Goal: Task Accomplishment & Management: Use online tool/utility

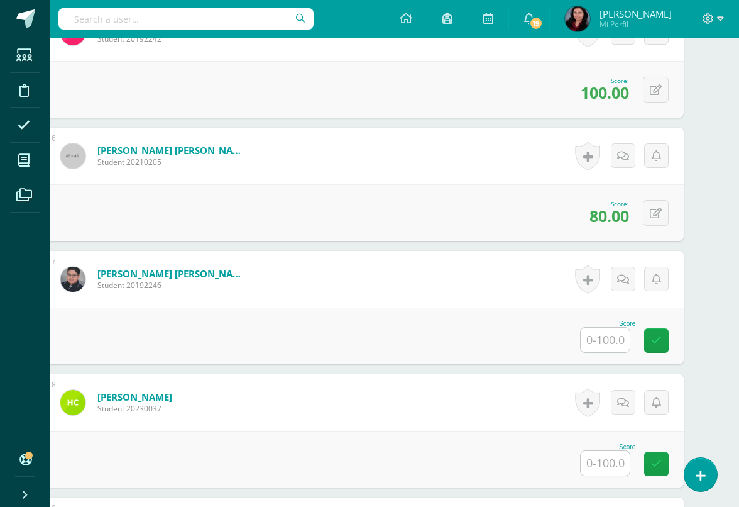
scroll to position [941, 30]
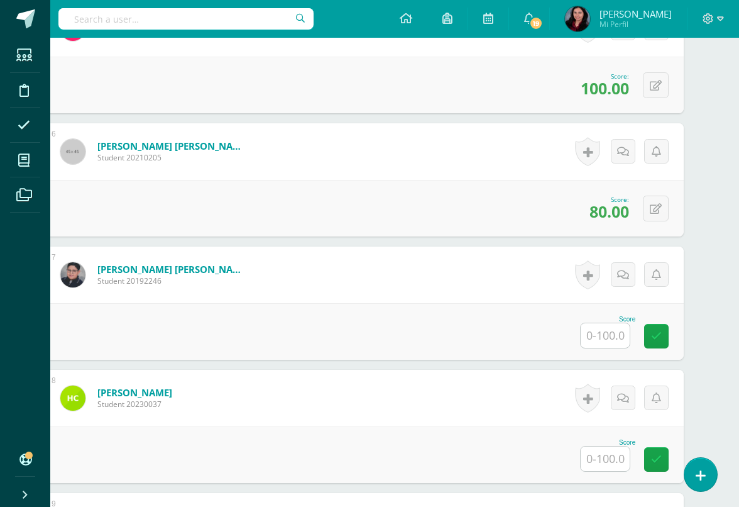
click at [597, 342] on input "text" at bounding box center [605, 335] width 49 height 25
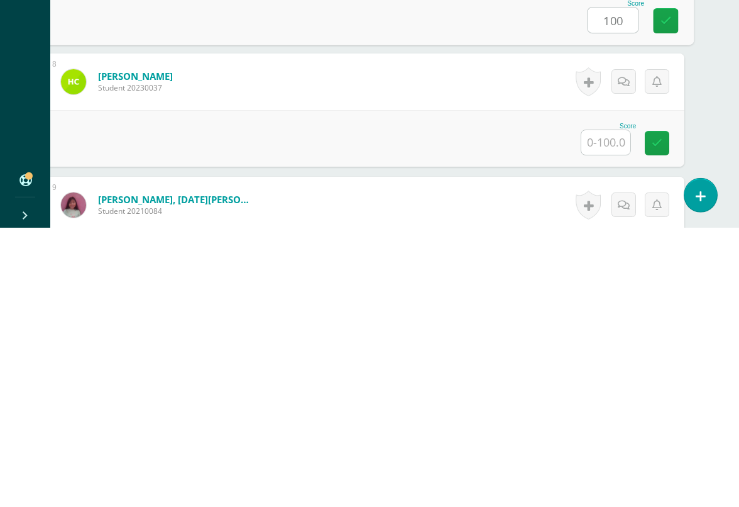
scroll to position [979, 30]
type input "100"
click at [603, 409] on input "text" at bounding box center [605, 421] width 49 height 25
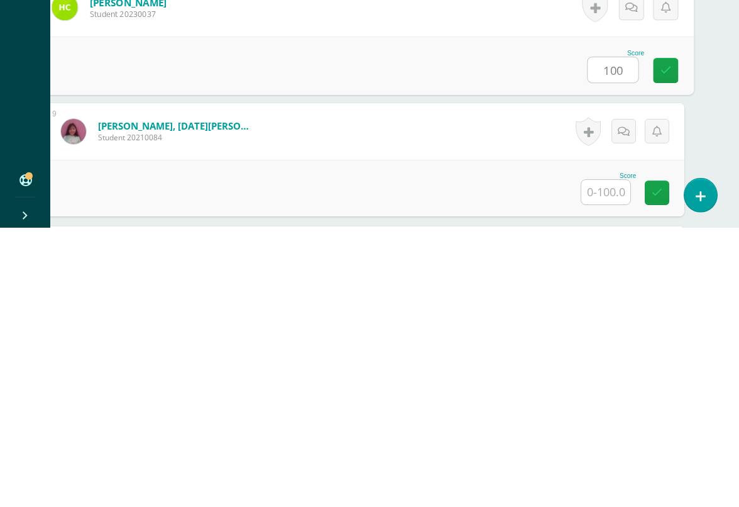
scroll to position [1054, 30]
type input "100"
click at [615, 457] on input "text" at bounding box center [605, 469] width 49 height 25
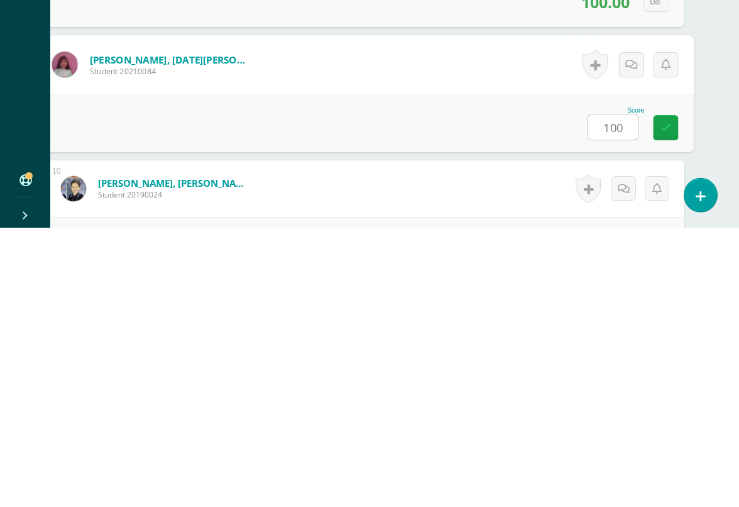
type input "100"
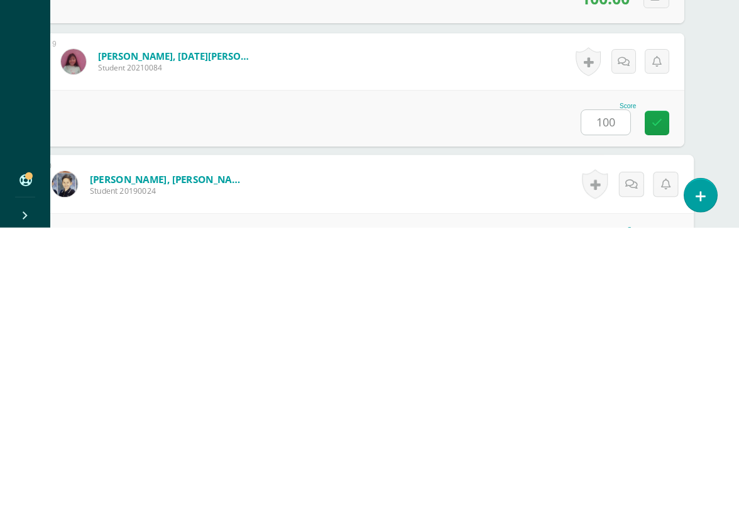
scroll to position [1245, 30]
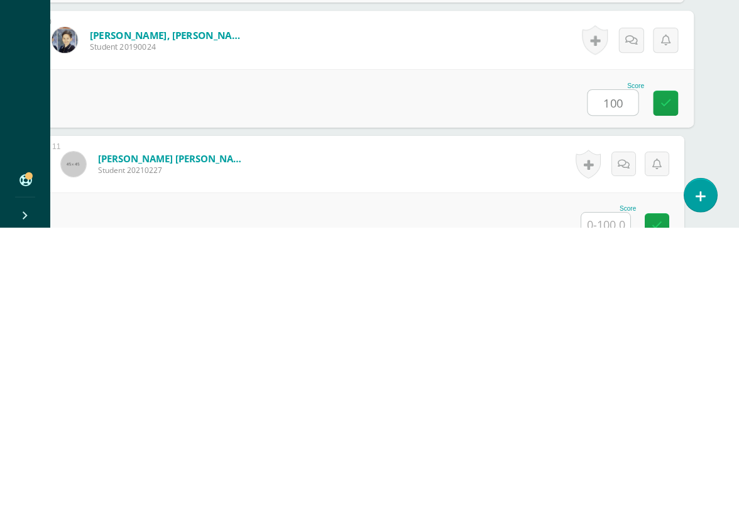
type input "100"
click at [605, 491] on input "text" at bounding box center [605, 503] width 49 height 25
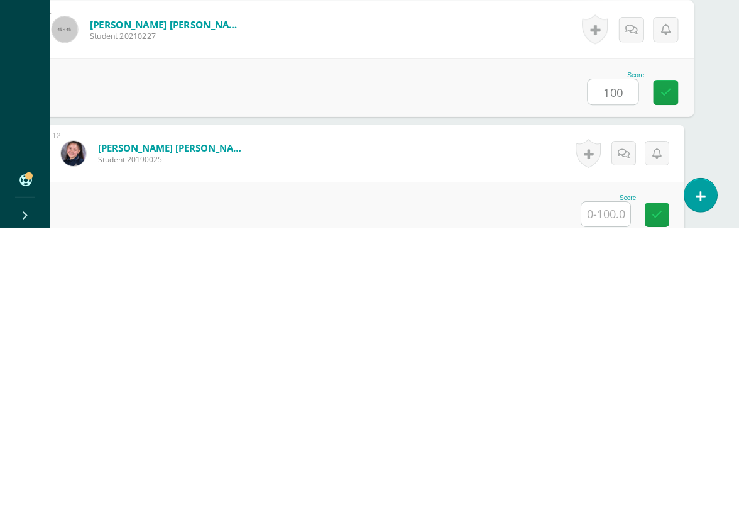
scroll to position [1414, 30]
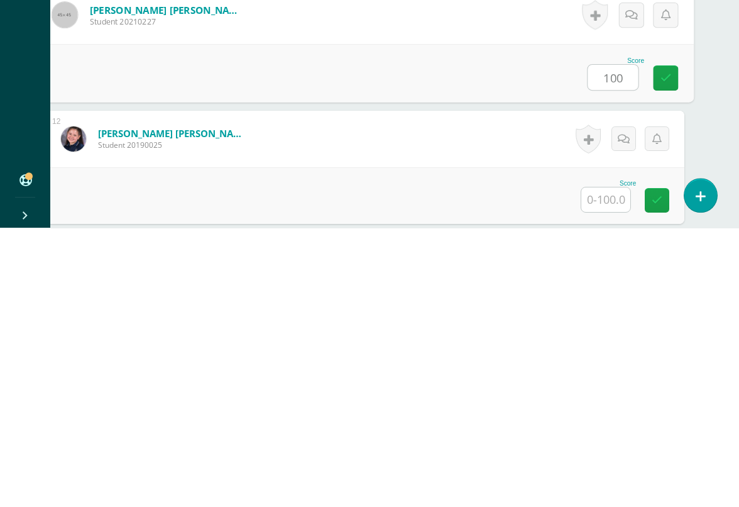
type input "100"
click at [608, 466] on input "text" at bounding box center [605, 478] width 49 height 25
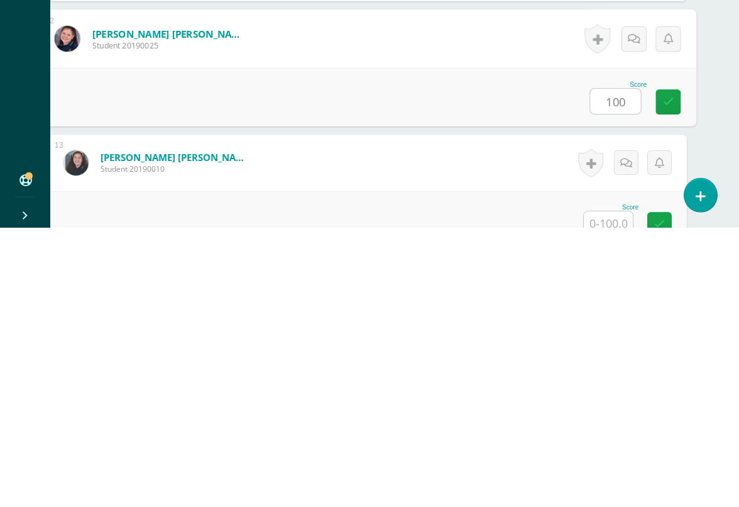
type input "100"
click at [613, 490] on input "text" at bounding box center [608, 502] width 49 height 25
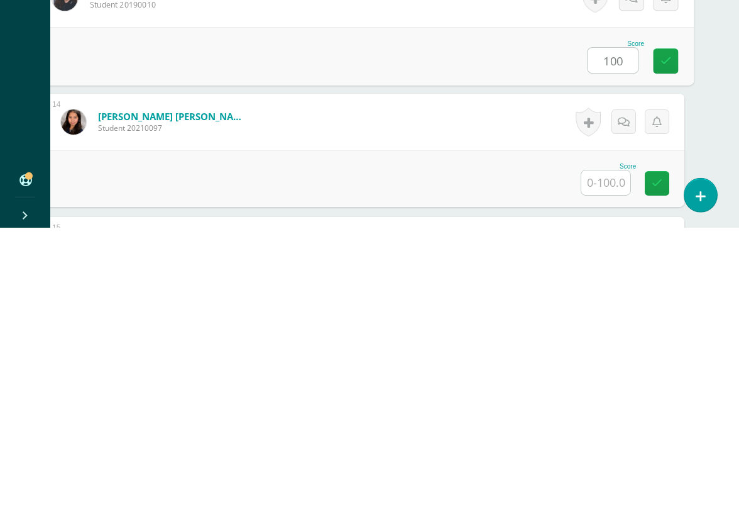
scroll to position [1679, 30]
type input "100"
click at [612, 448] on input "text" at bounding box center [605, 460] width 49 height 25
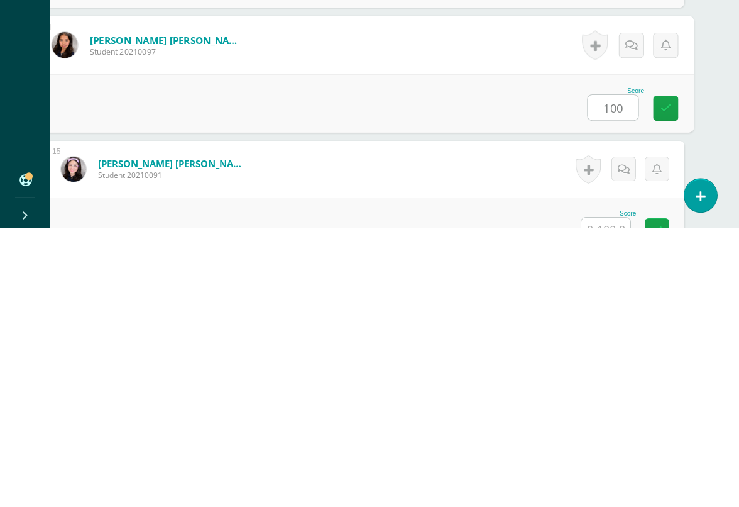
type input "100"
click at [611, 496] on input "text" at bounding box center [605, 508] width 49 height 25
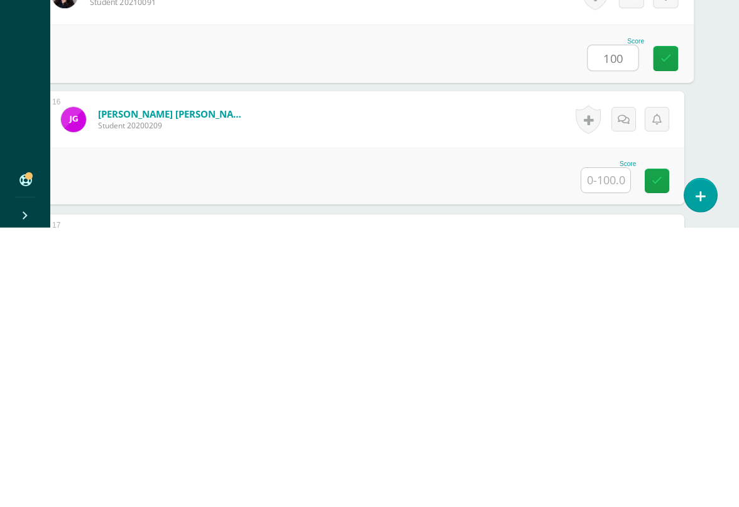
scroll to position [1933, 30]
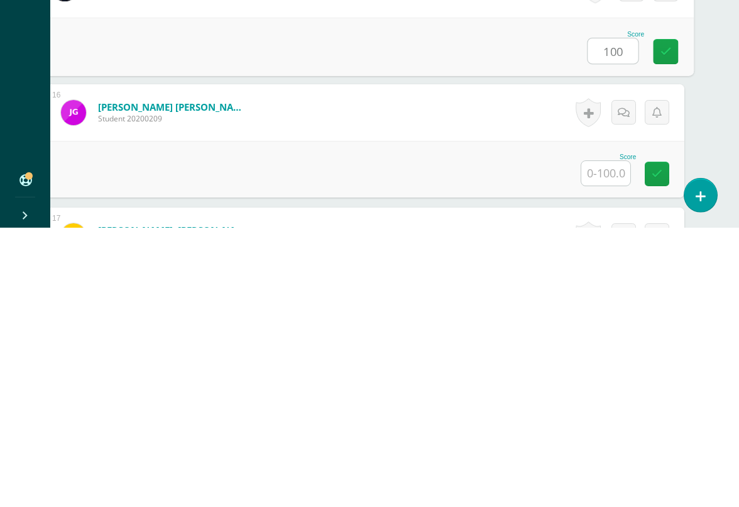
type input "100"
click at [602, 440] on input "text" at bounding box center [605, 452] width 49 height 25
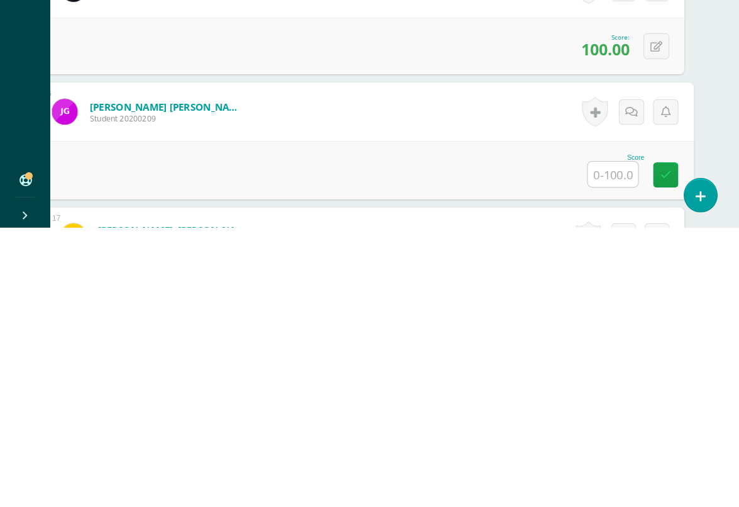
type input "Q"
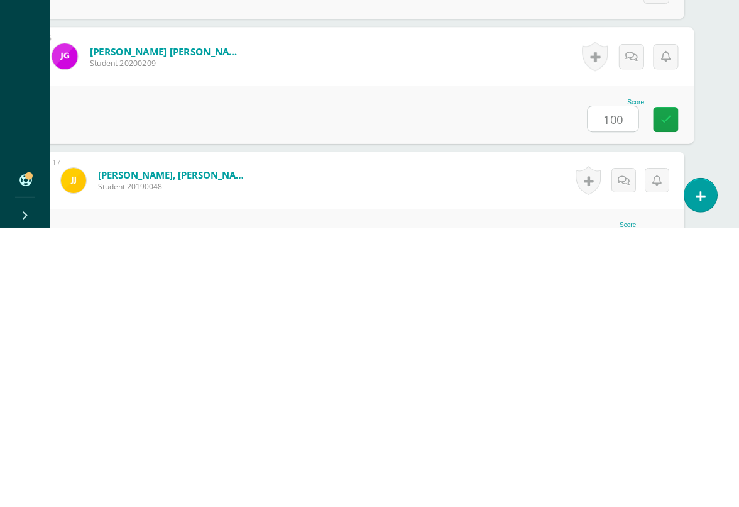
type input "100"
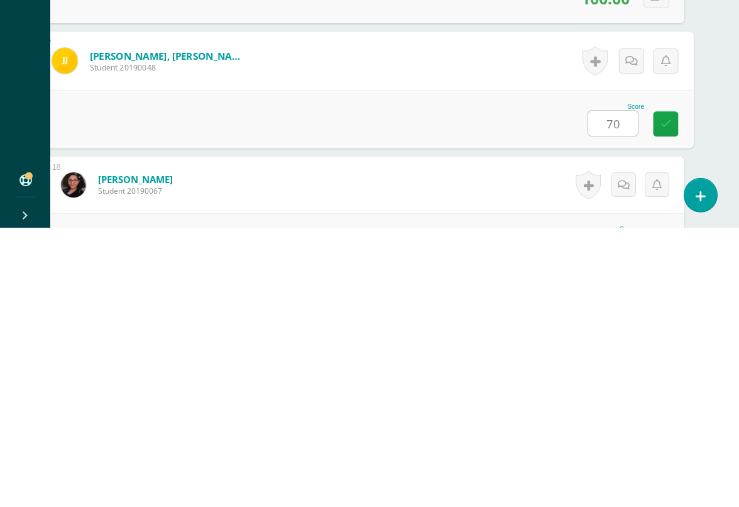
scroll to position [2166, 27]
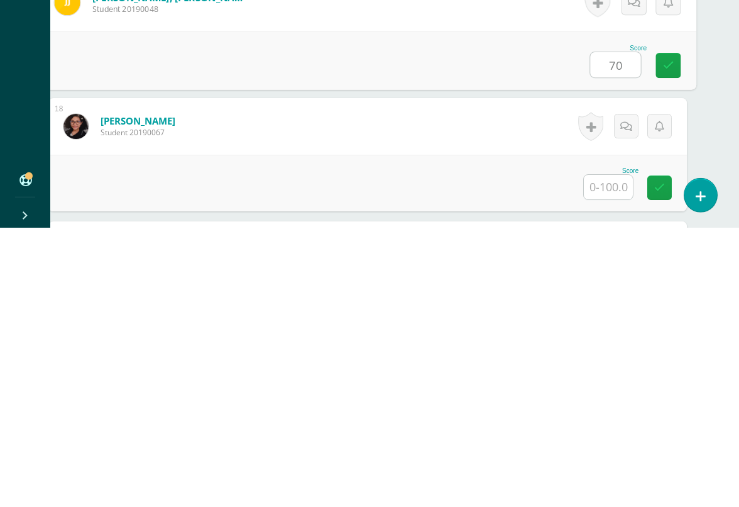
type input "70"
click at [608, 454] on input "text" at bounding box center [608, 466] width 49 height 25
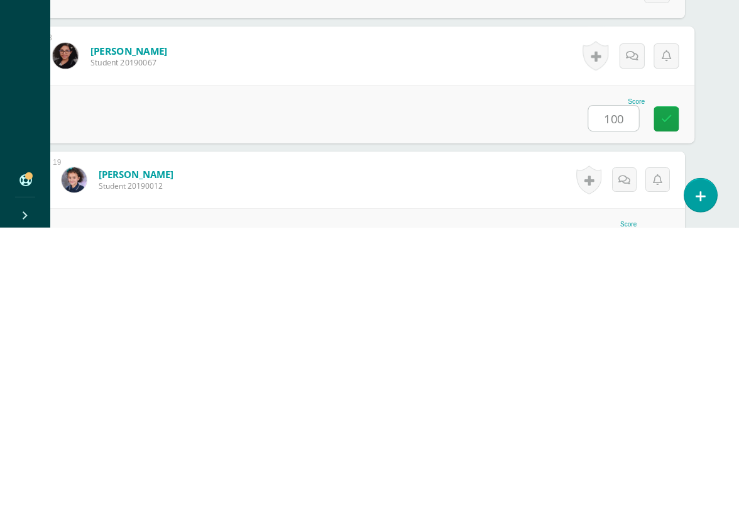
type input "100"
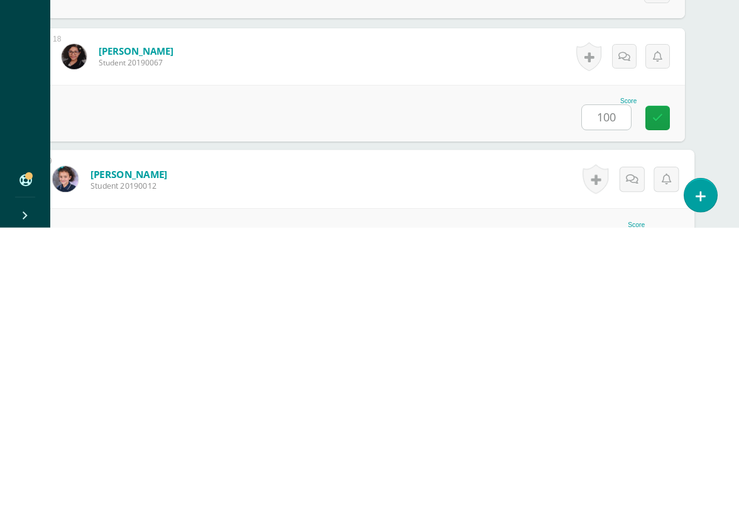
scroll to position [2354, 30]
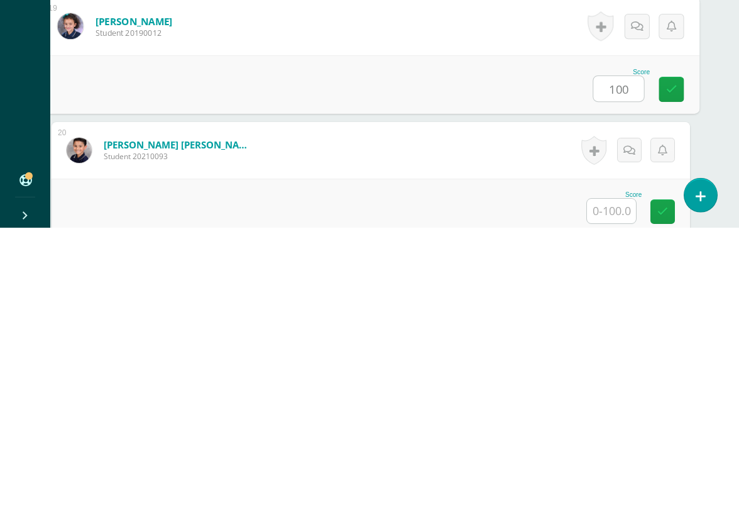
type input "100"
click at [610, 478] on input "text" at bounding box center [611, 490] width 49 height 25
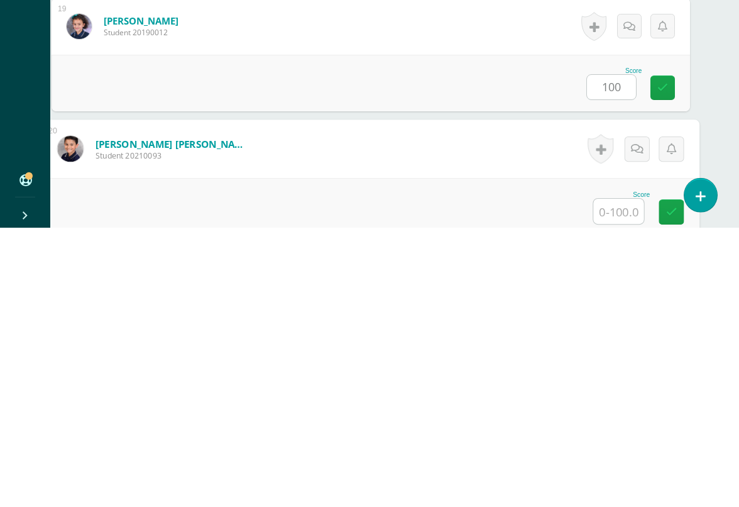
scroll to position [2477, 30]
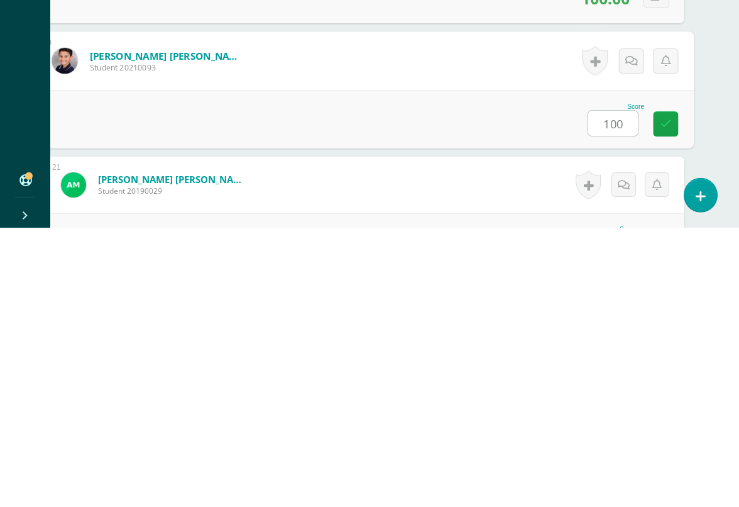
type input "100"
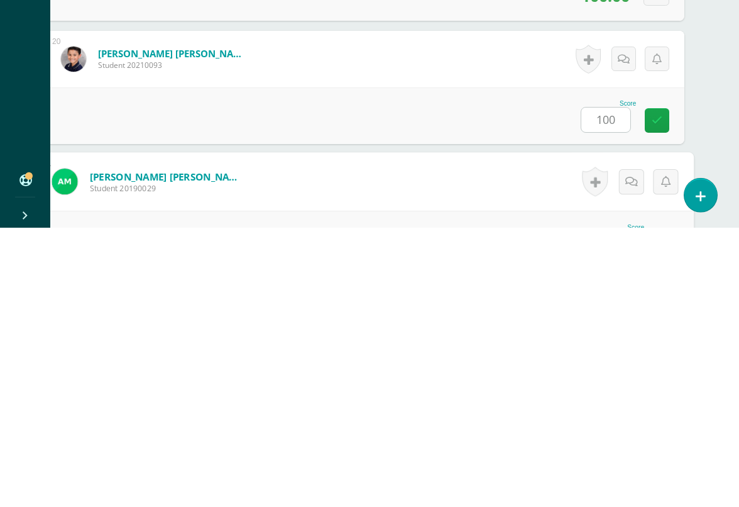
scroll to position [2600, 30]
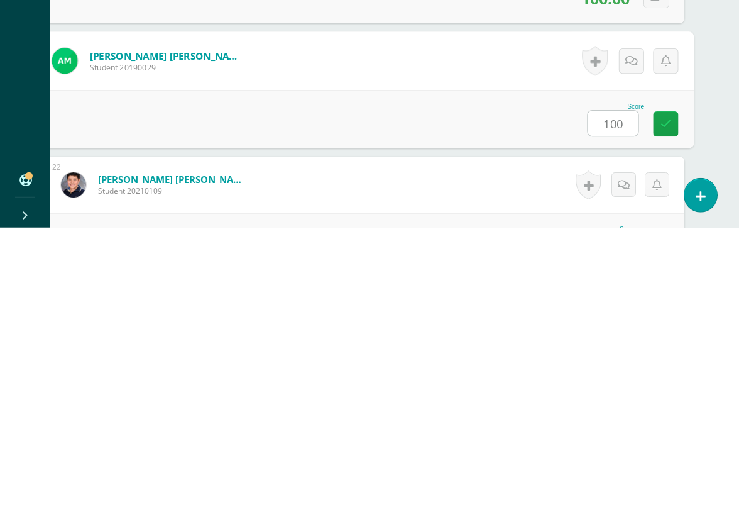
type input "100"
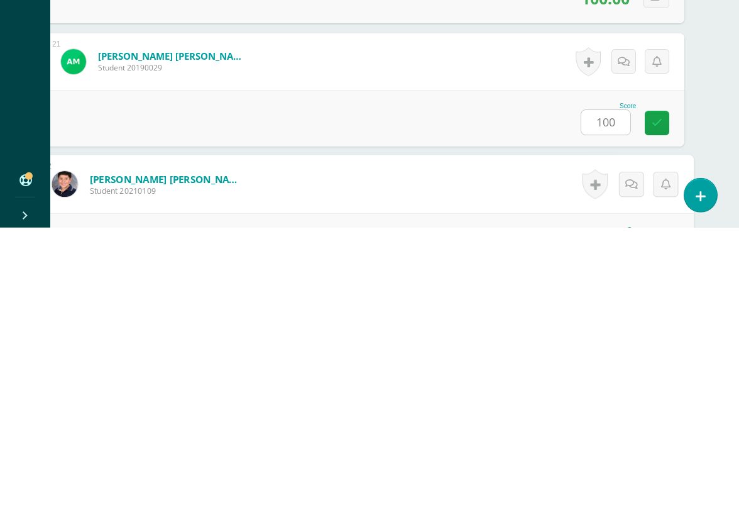
scroll to position [2723, 30]
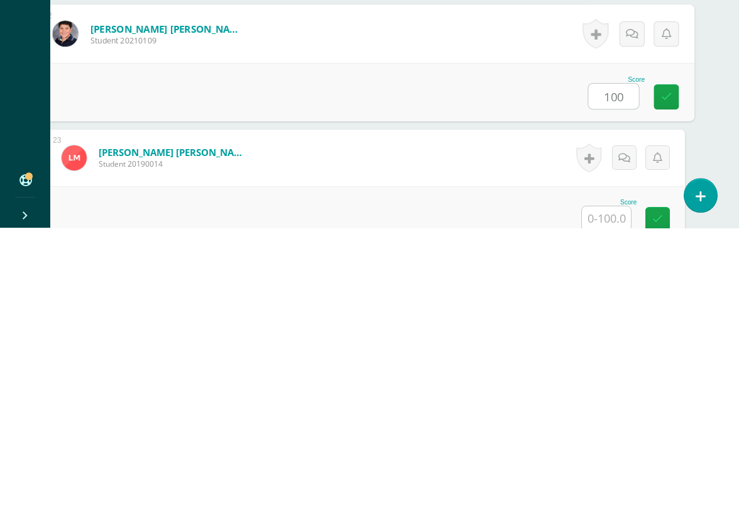
type input "100"
click at [617, 485] on input "text" at bounding box center [606, 497] width 49 height 25
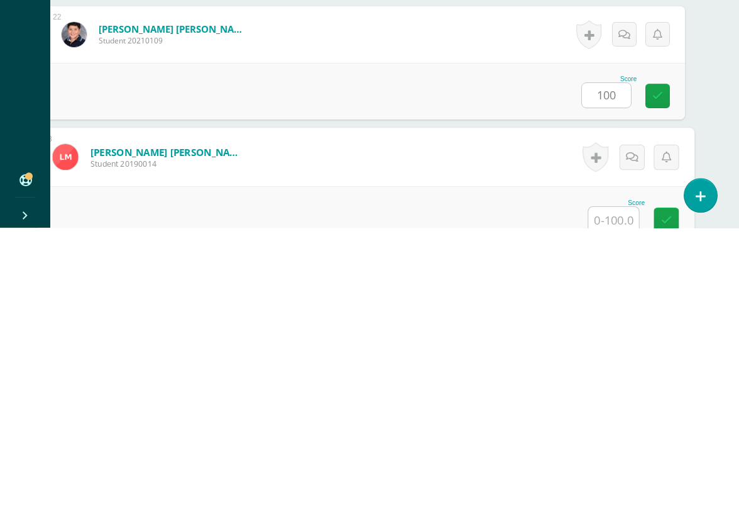
scroll to position [2846, 30]
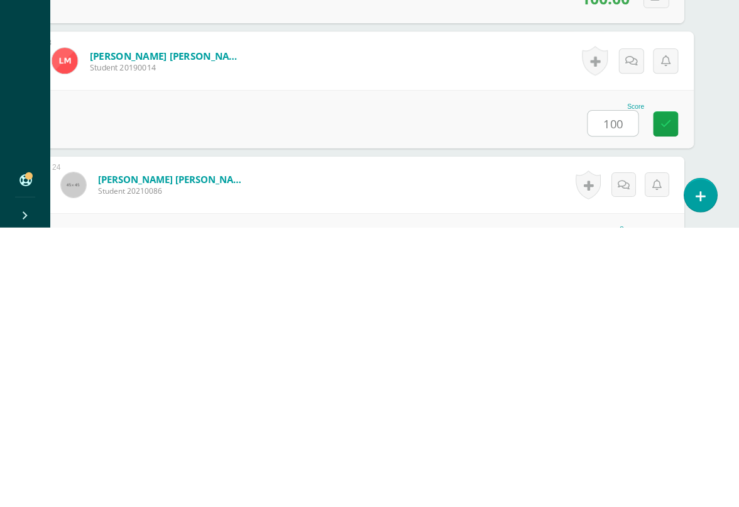
type input "100"
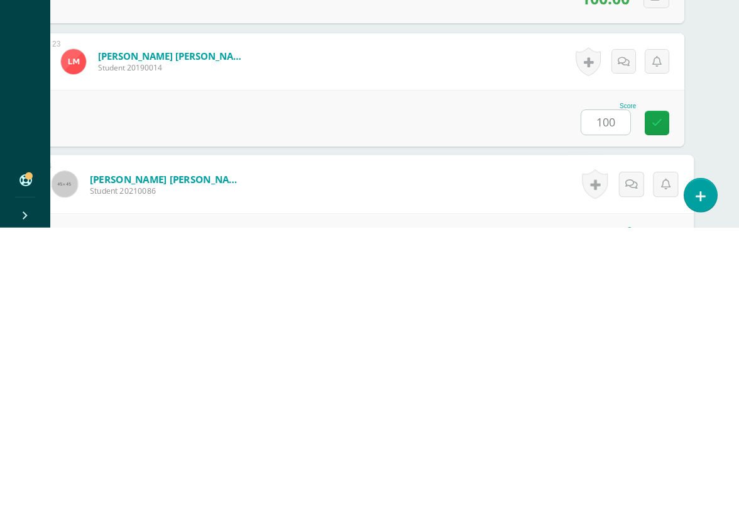
scroll to position [2970, 30]
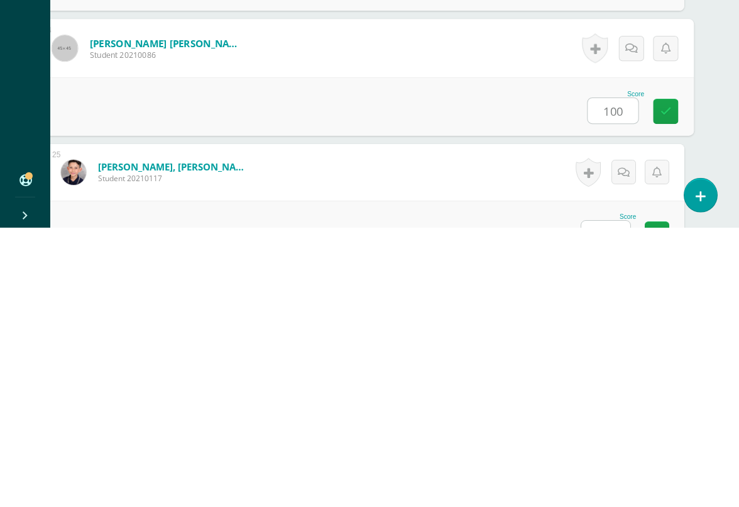
type input "100"
click at [615, 500] on input "text" at bounding box center [605, 512] width 49 height 25
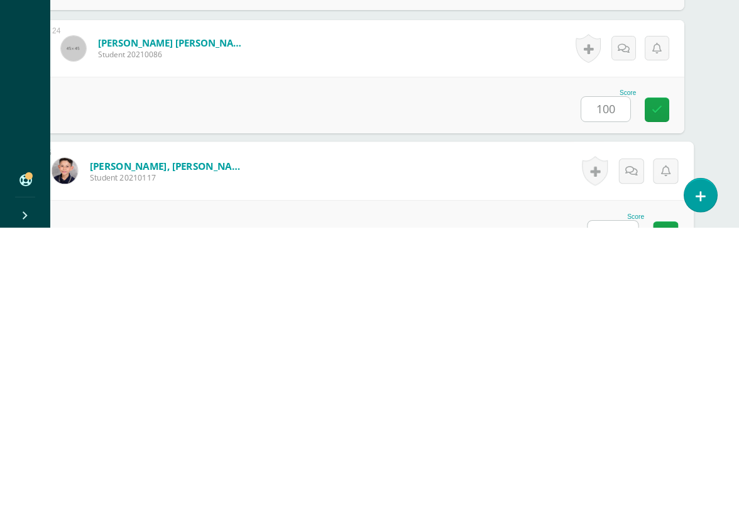
scroll to position [3093, 30]
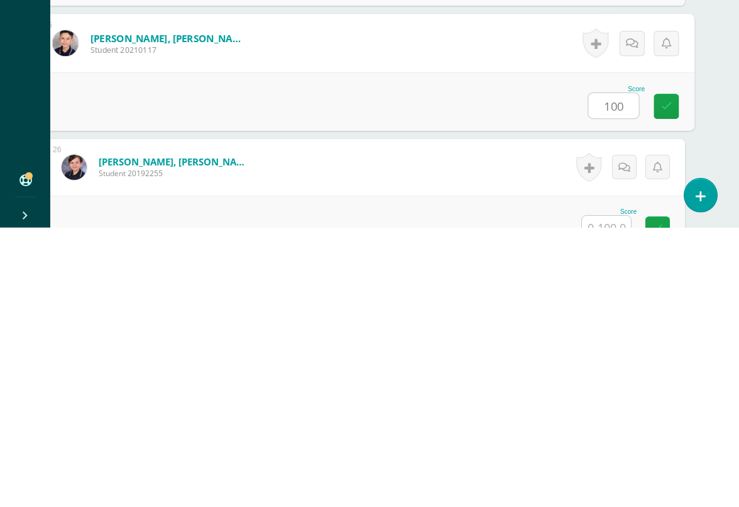
type input "100"
click at [613, 495] on input "text" at bounding box center [606, 507] width 49 height 25
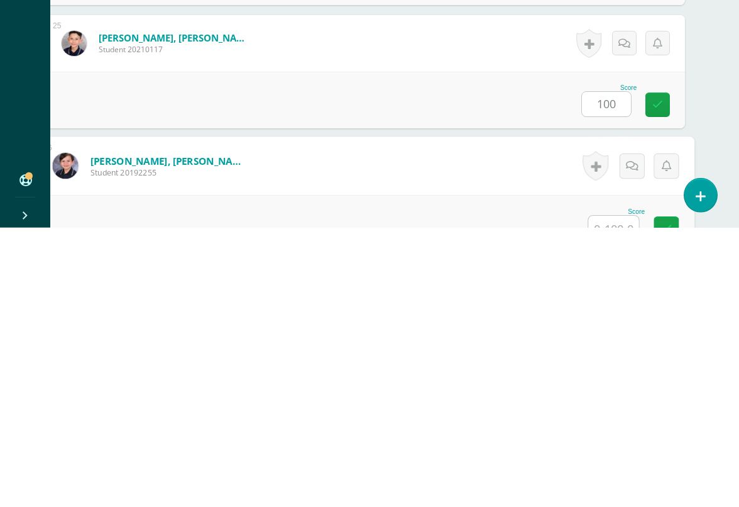
scroll to position [3216, 30]
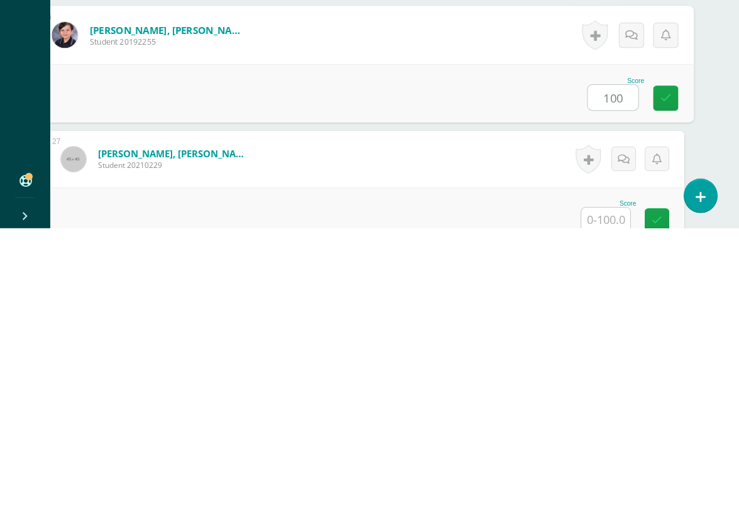
type input "100"
click at [613, 486] on input "text" at bounding box center [605, 498] width 49 height 25
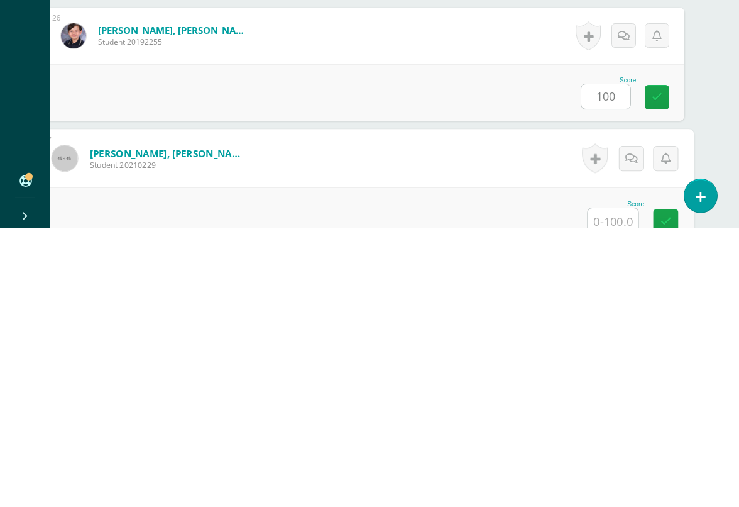
scroll to position [3339, 30]
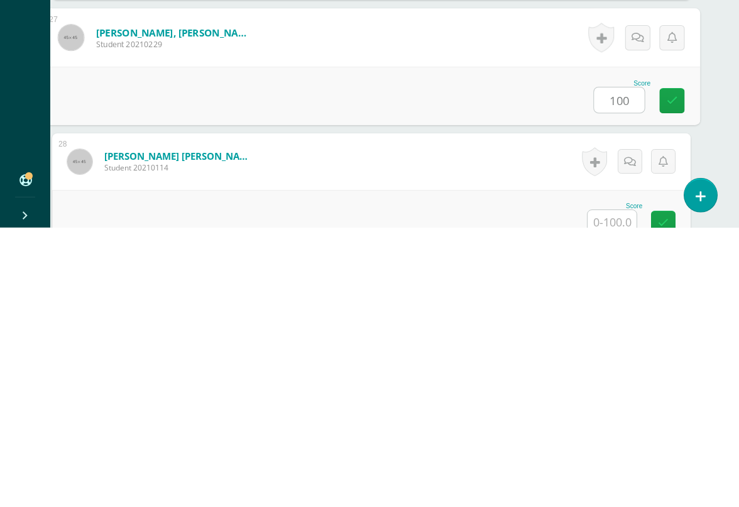
type input "100"
click at [621, 489] on input "text" at bounding box center [612, 501] width 49 height 25
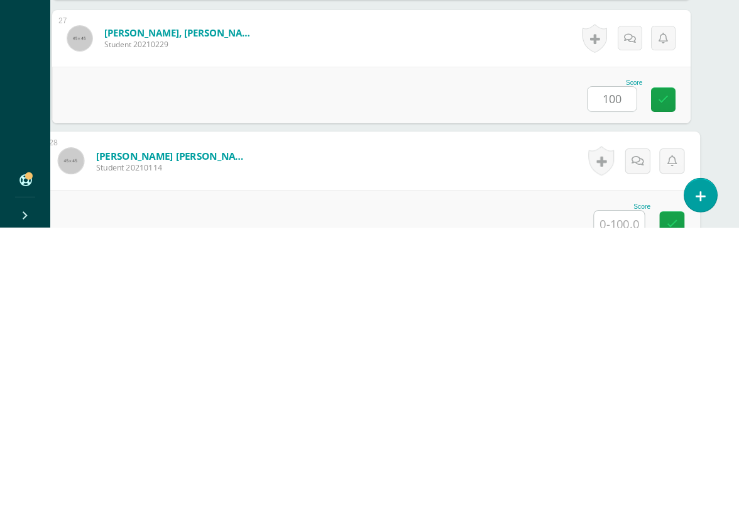
scroll to position [3462, 30]
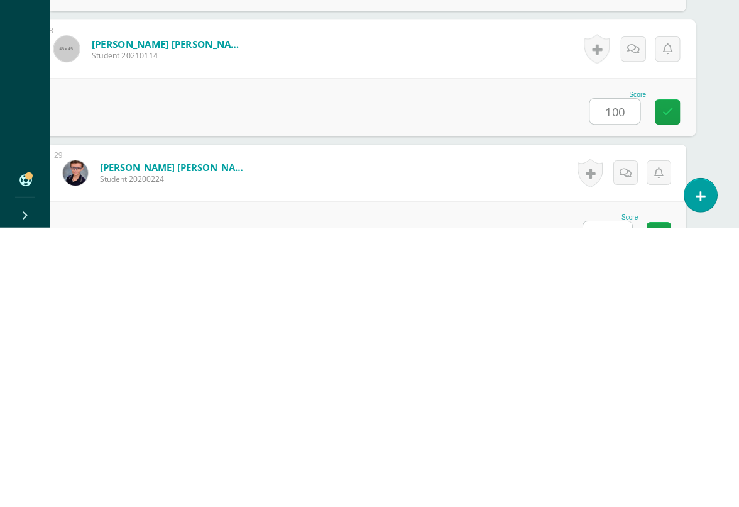
type input "100"
click at [605, 500] on input "text" at bounding box center [607, 512] width 49 height 25
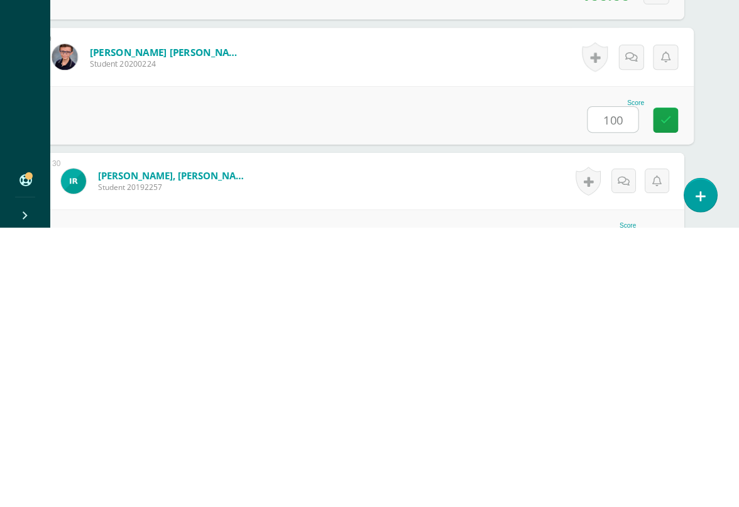
scroll to position [3601, 30]
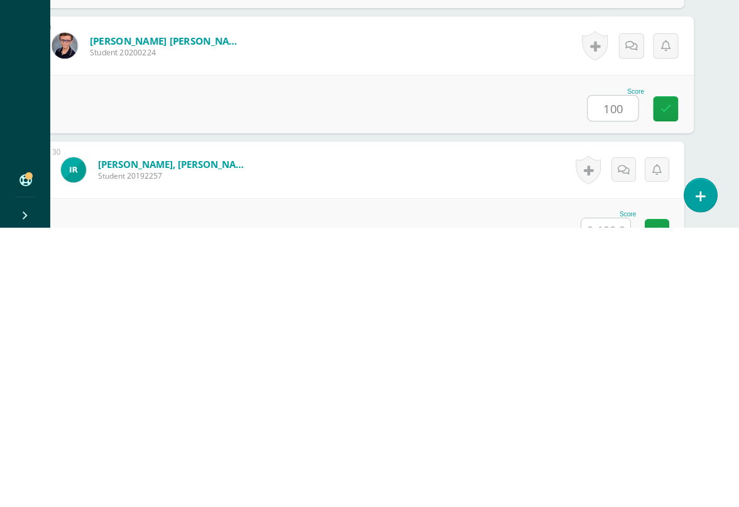
type input "100"
click at [604, 497] on input "text" at bounding box center [605, 509] width 49 height 25
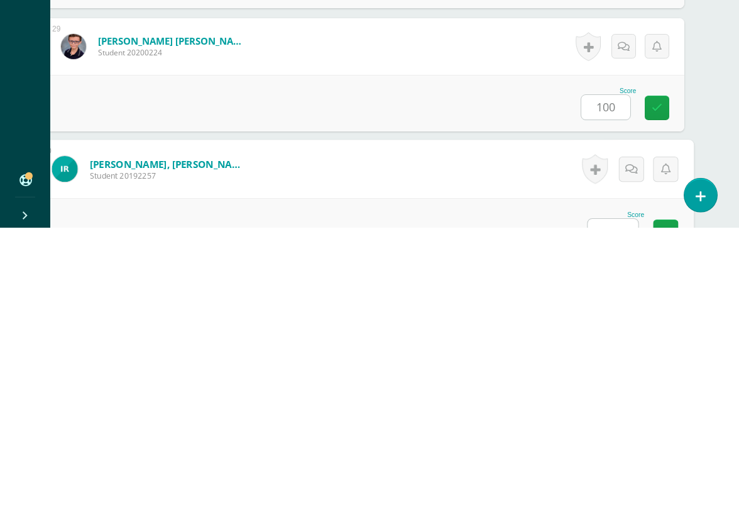
scroll to position [3709, 30]
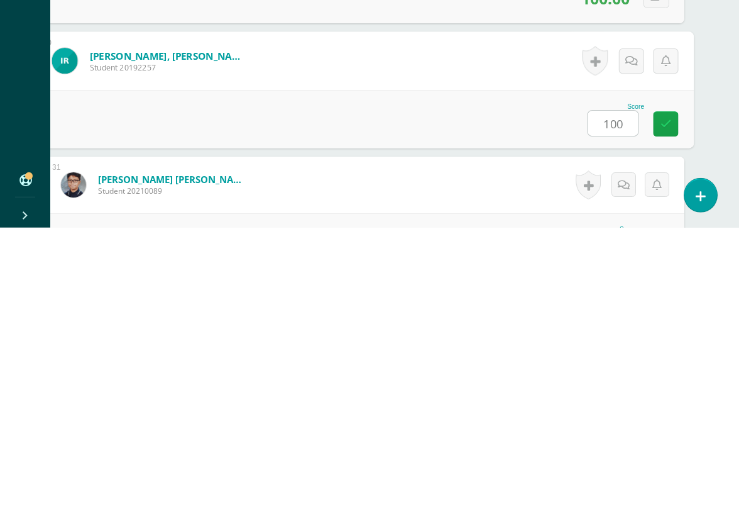
type input "100"
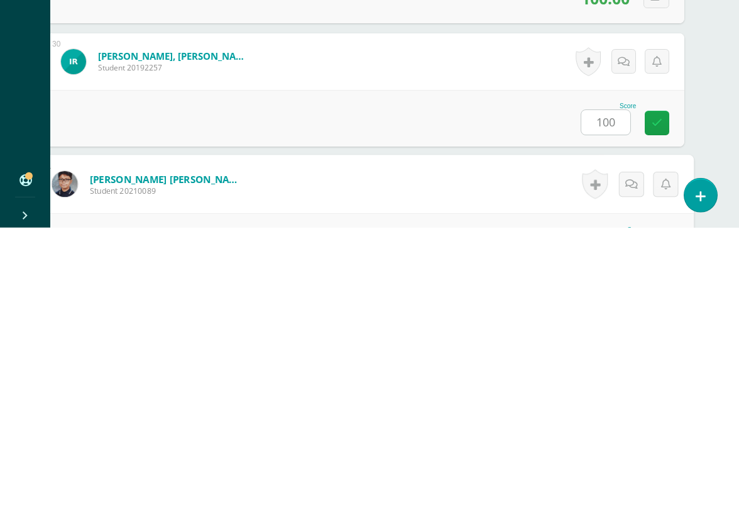
scroll to position [3832, 30]
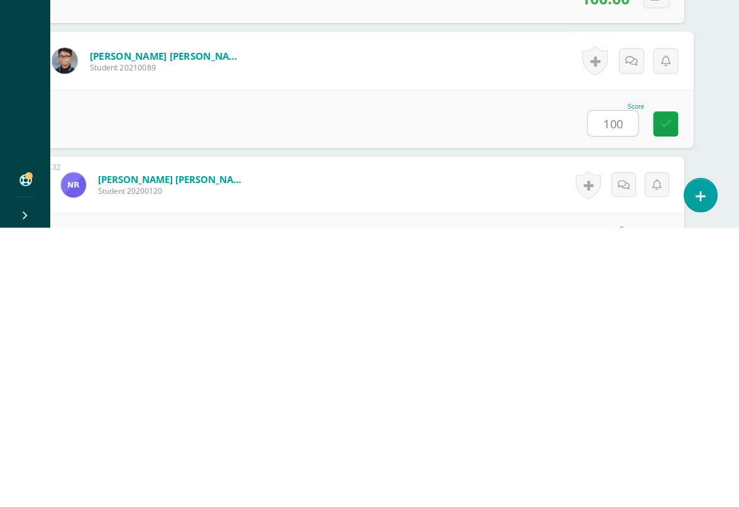
type input "100"
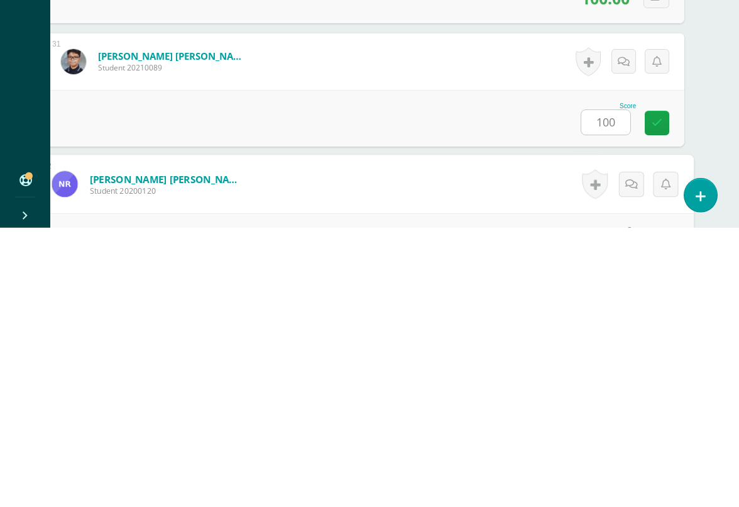
scroll to position [3955, 30]
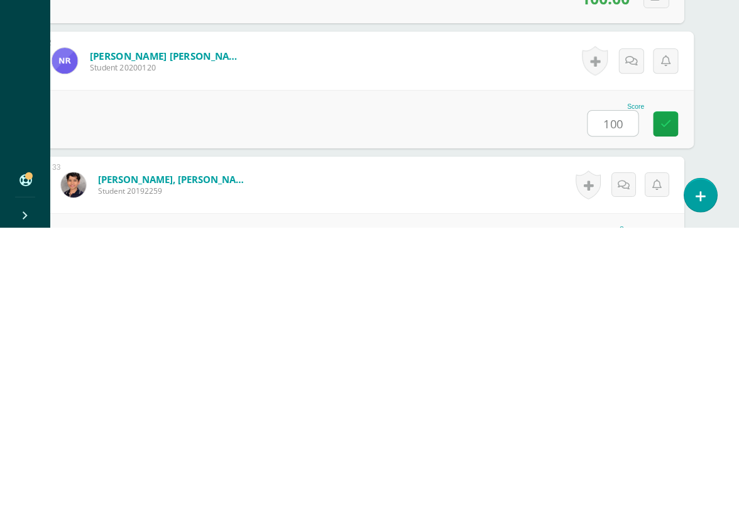
type input "100"
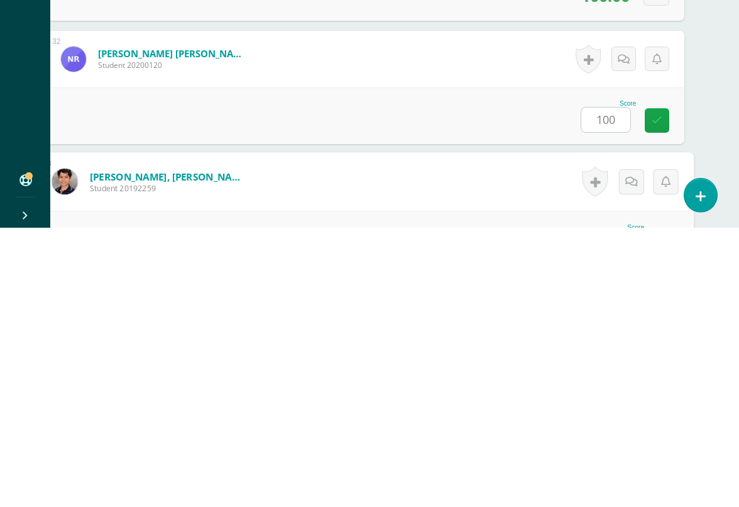
scroll to position [4078, 30]
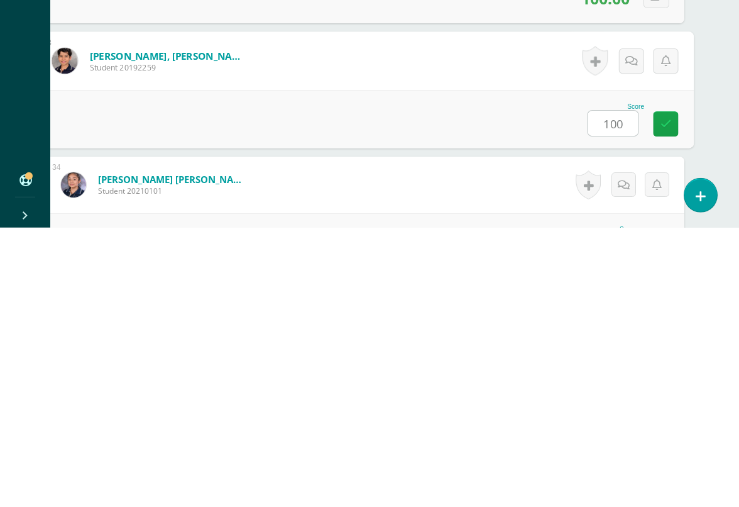
type input "100"
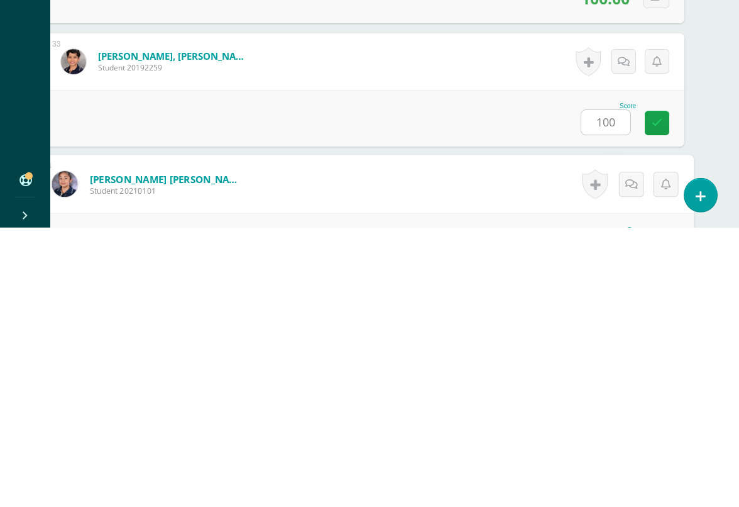
scroll to position [4201, 30]
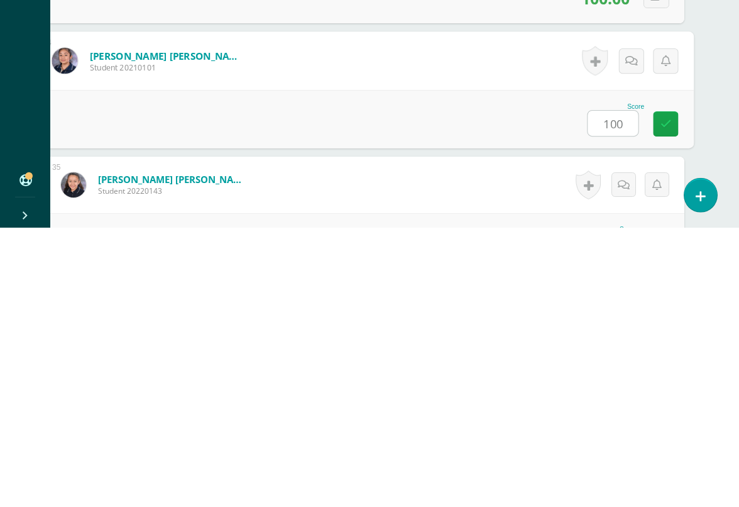
type input "100"
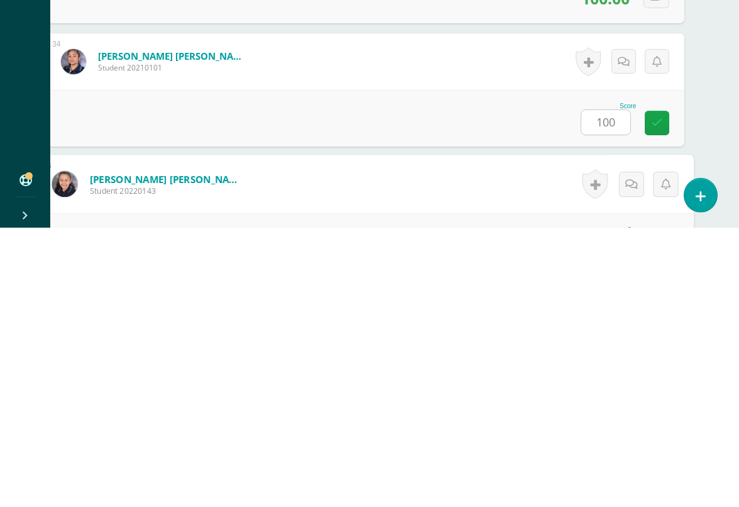
scroll to position [4325, 30]
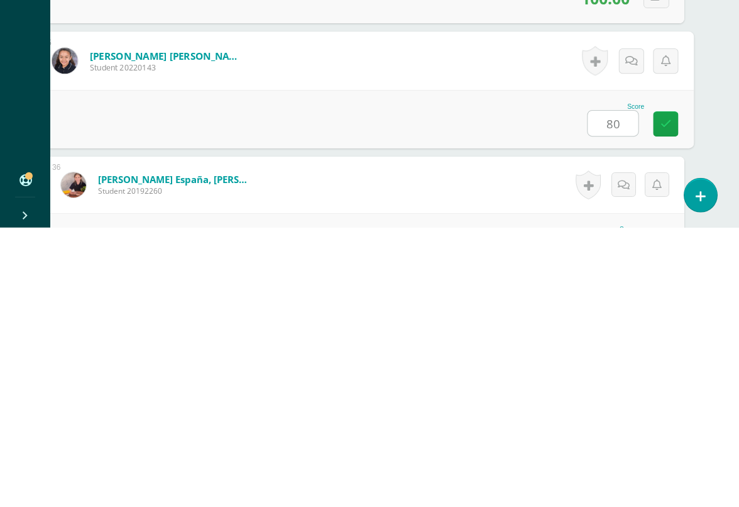
type input "80"
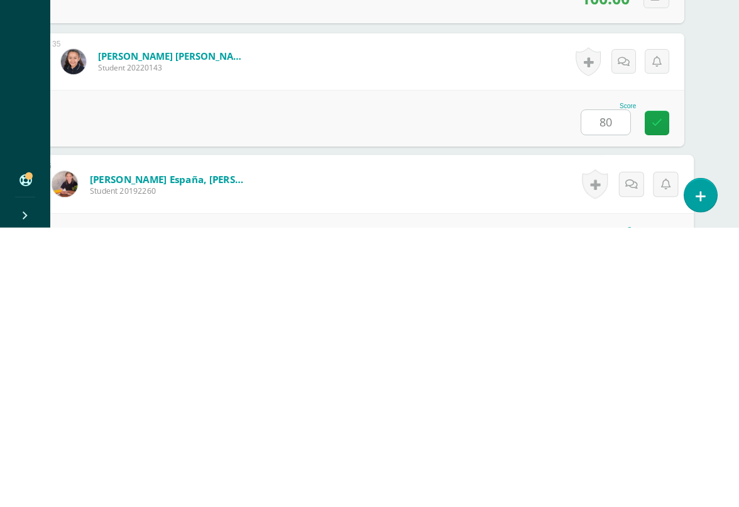
scroll to position [4448, 30]
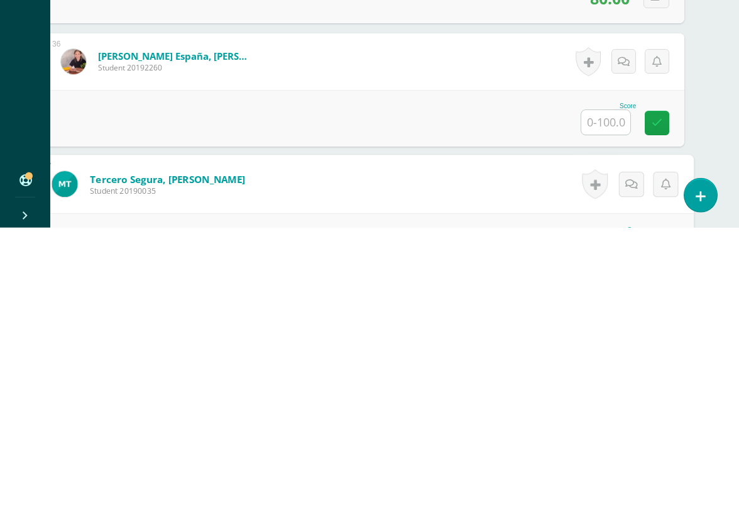
scroll to position [4571, 30]
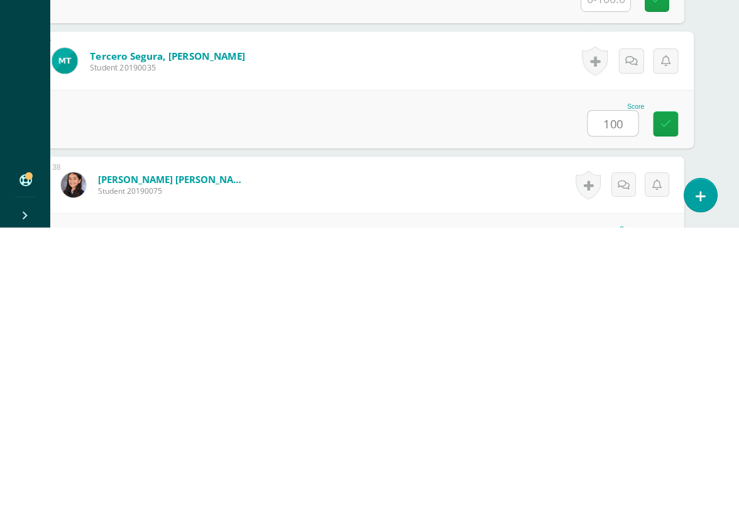
type input "100"
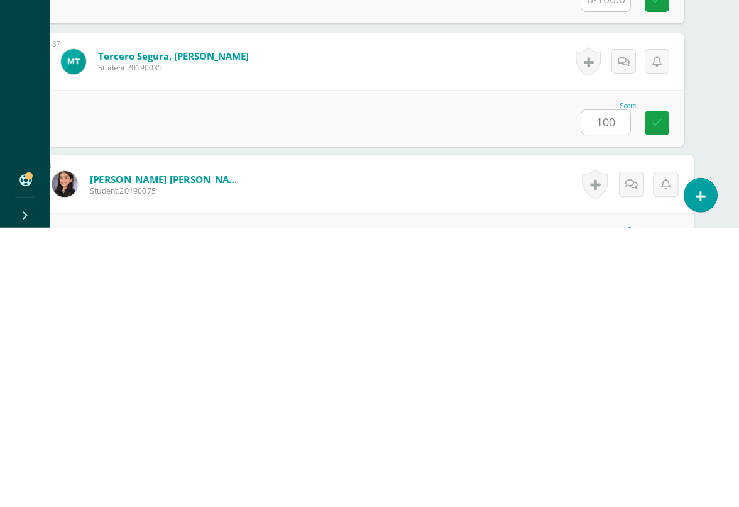
scroll to position [4694, 30]
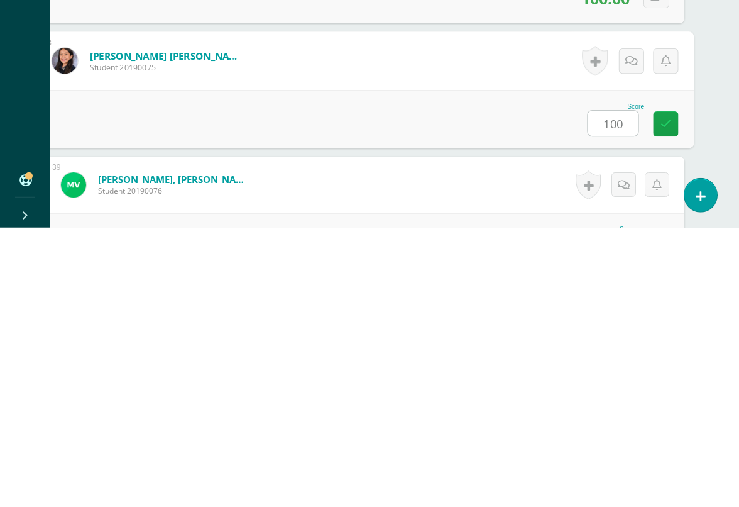
type input "100"
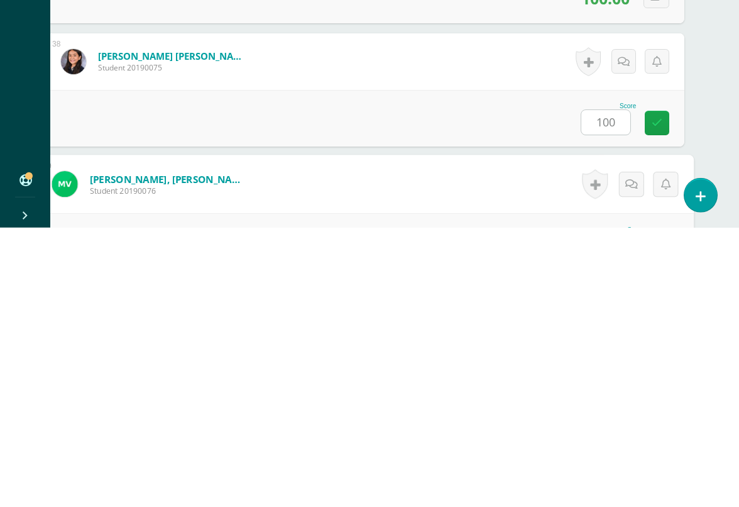
scroll to position [4838, 30]
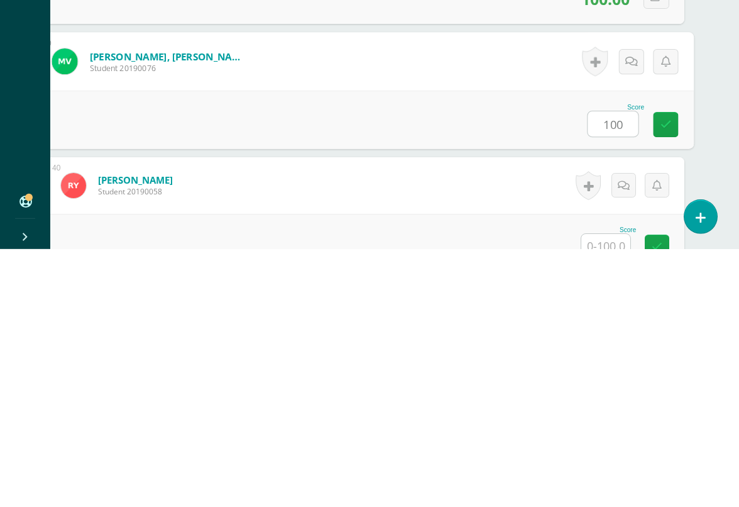
type input "100"
click at [612, 491] on input "text" at bounding box center [605, 503] width 49 height 25
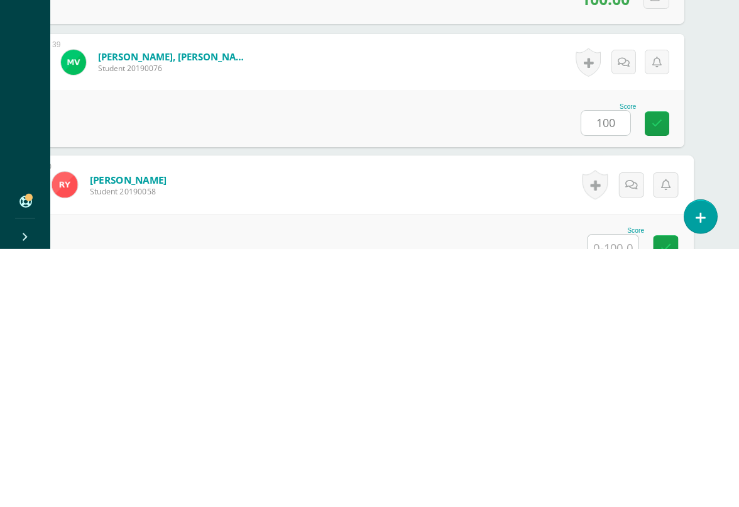
scroll to position [4961, 30]
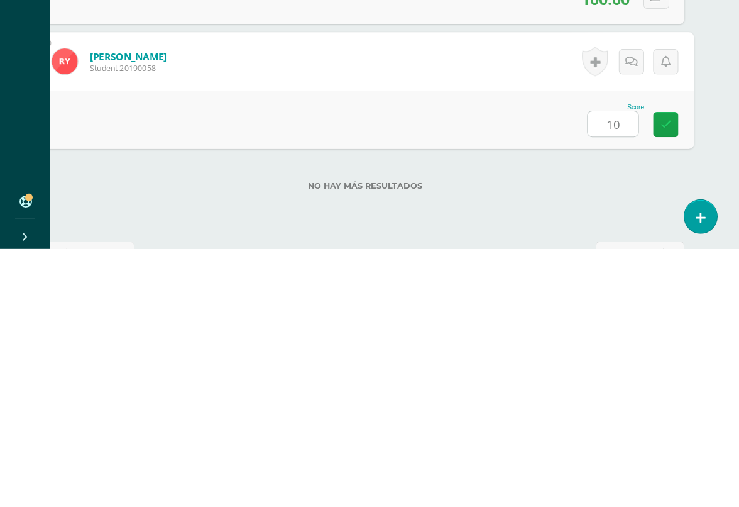
type input "100"
click at [671, 370] on link at bounding box center [665, 382] width 25 height 25
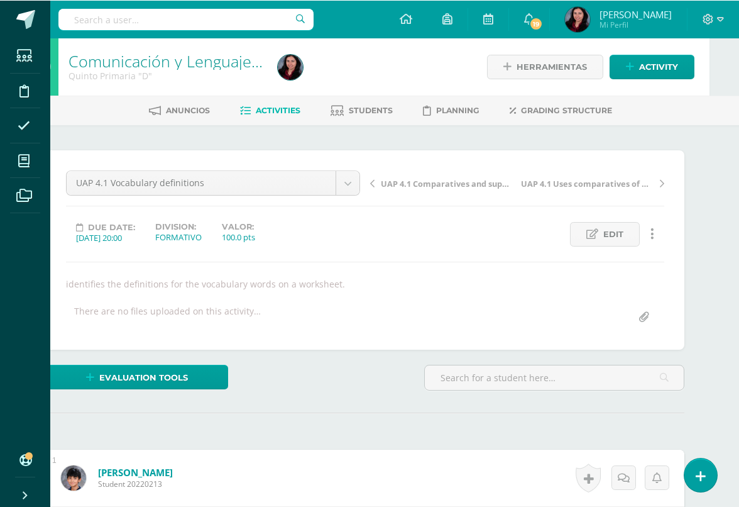
scroll to position [0, 30]
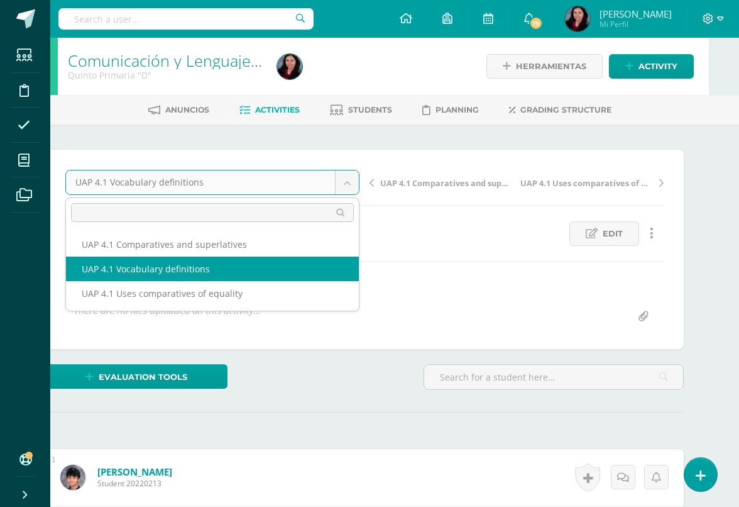
scroll to position [0, 0]
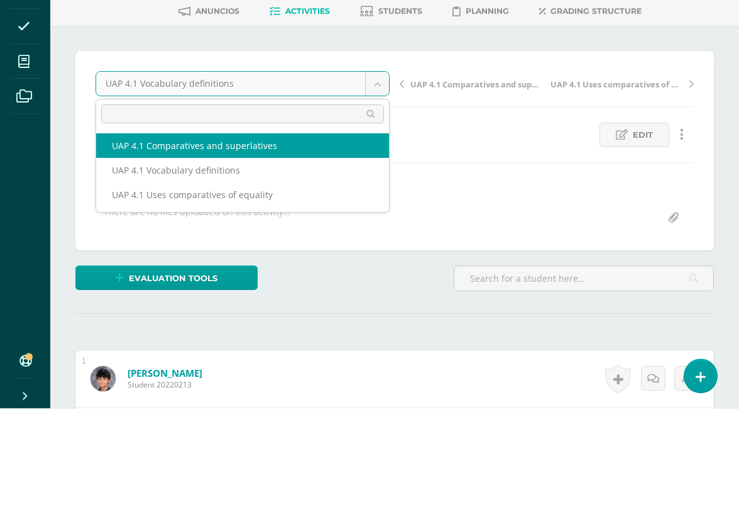
select select "/dashboard/teacher/grade-activity/226045/"
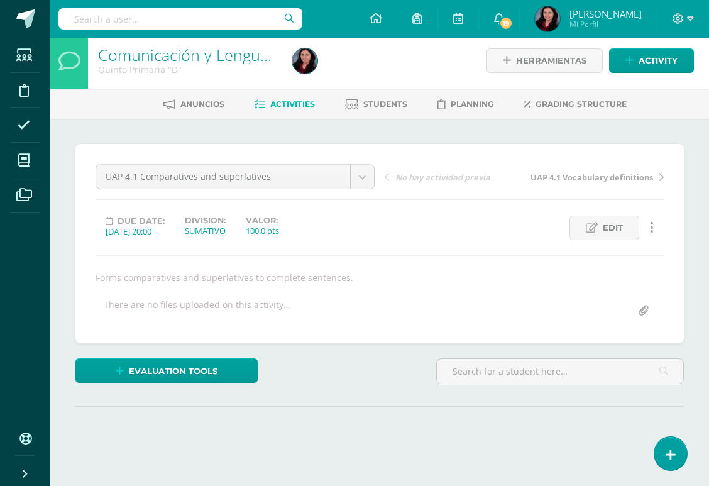
scroll to position [104, 0]
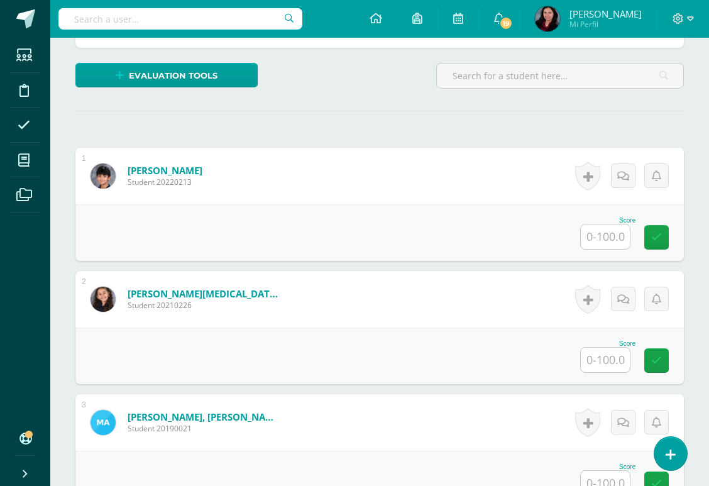
click at [630, 249] on input "text" at bounding box center [605, 236] width 49 height 25
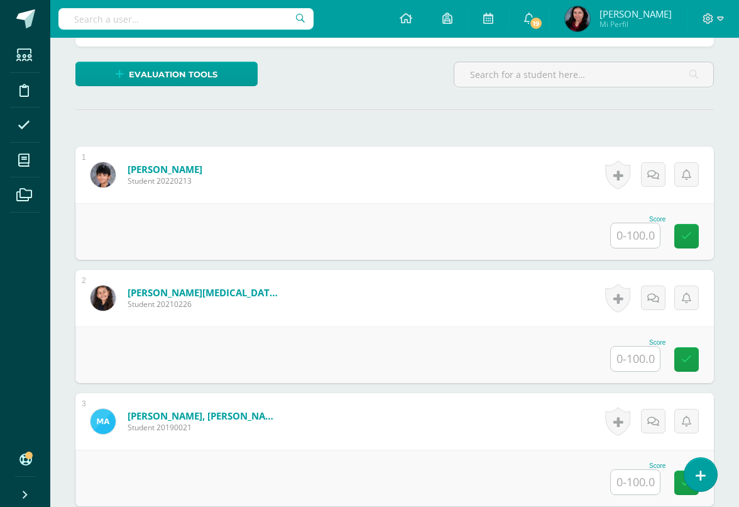
scroll to position [302, 30]
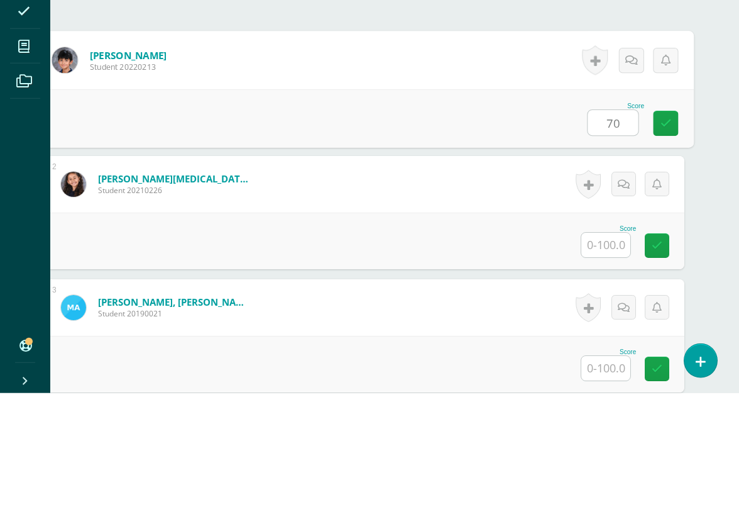
type input "70"
click at [610, 346] on input "text" at bounding box center [605, 358] width 49 height 25
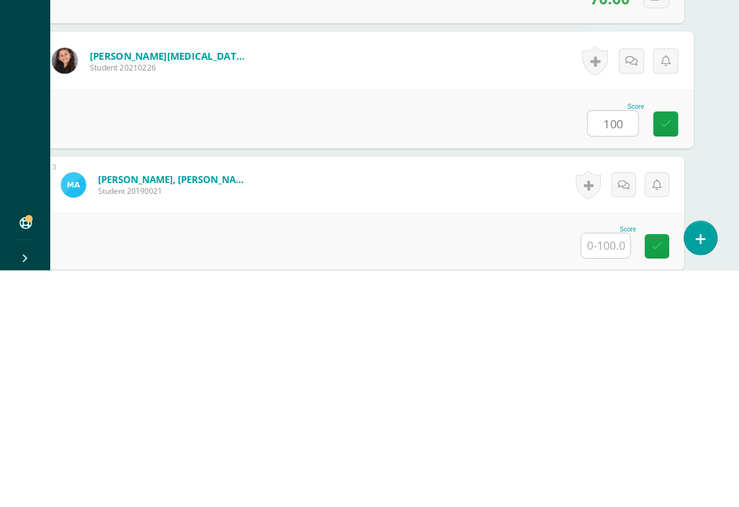
type input "100"
click at [596, 469] on input "text" at bounding box center [605, 481] width 49 height 25
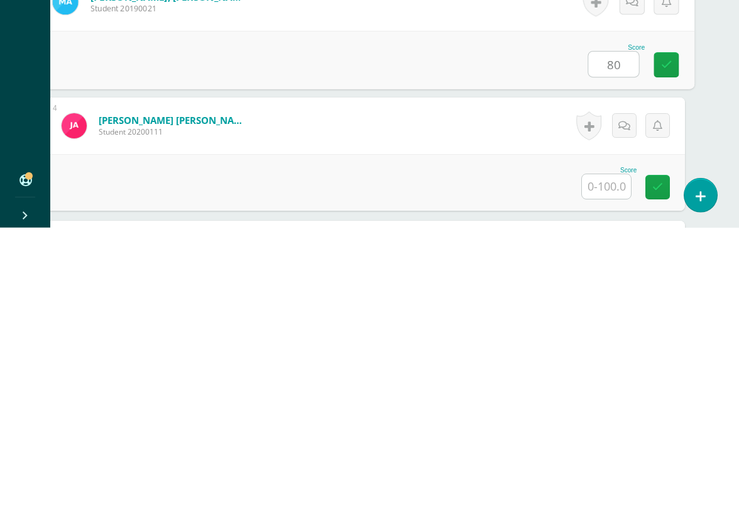
scroll to position [445, 29]
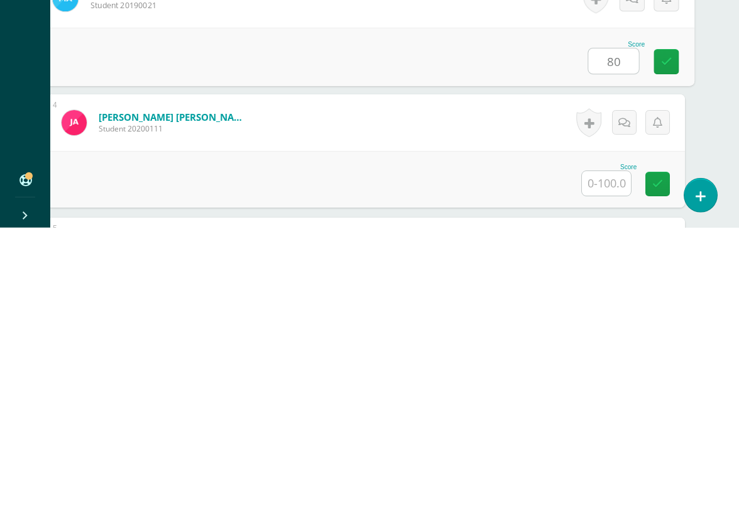
type input "80"
click at [608, 450] on input "text" at bounding box center [606, 462] width 49 height 25
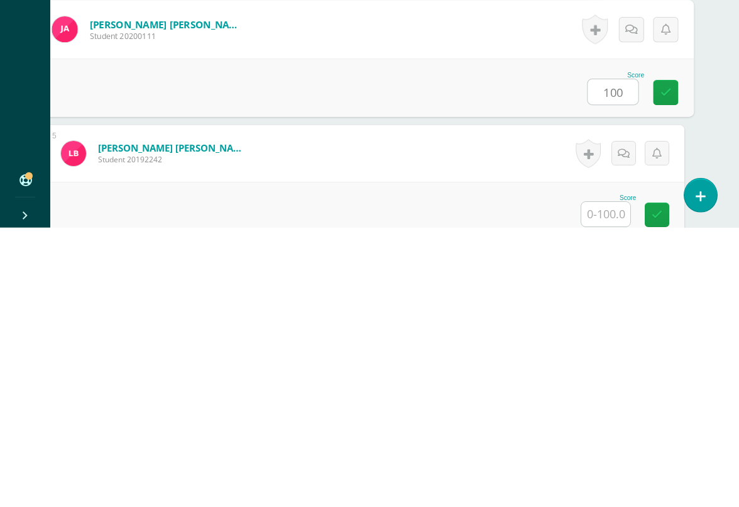
type input "100"
click at [610, 481] on input "text" at bounding box center [605, 493] width 49 height 25
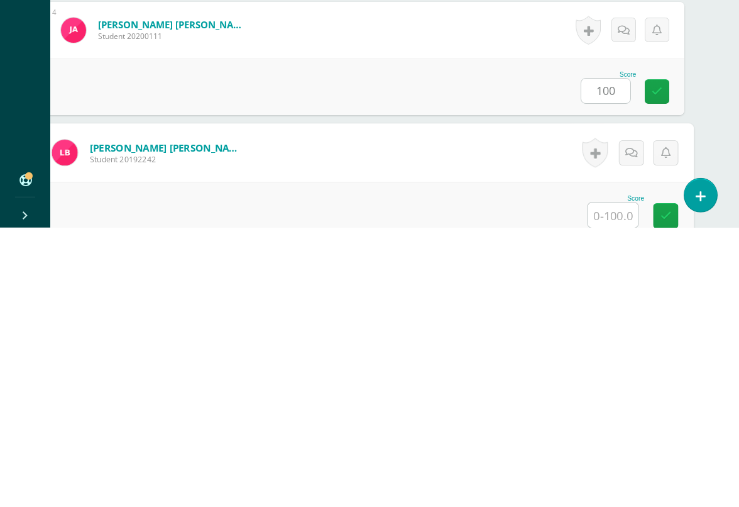
scroll to position [629, 30]
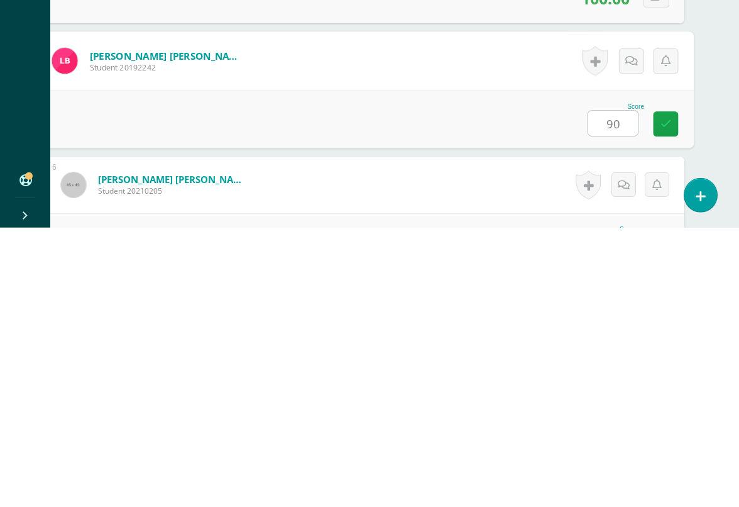
type input "90"
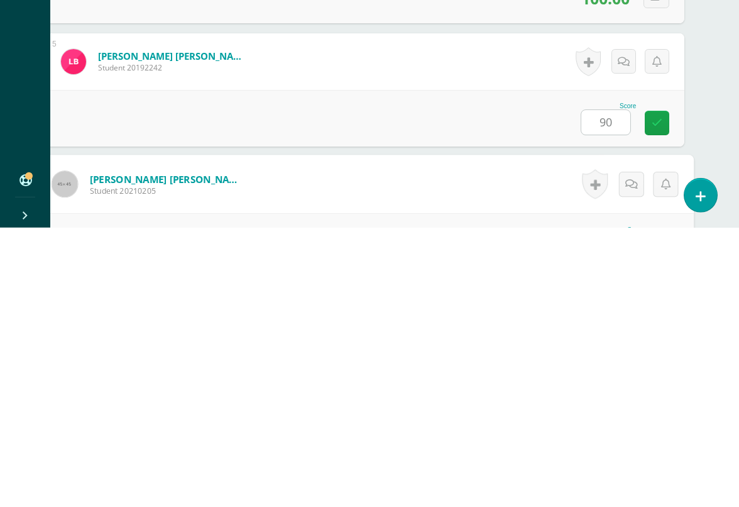
scroll to position [752, 30]
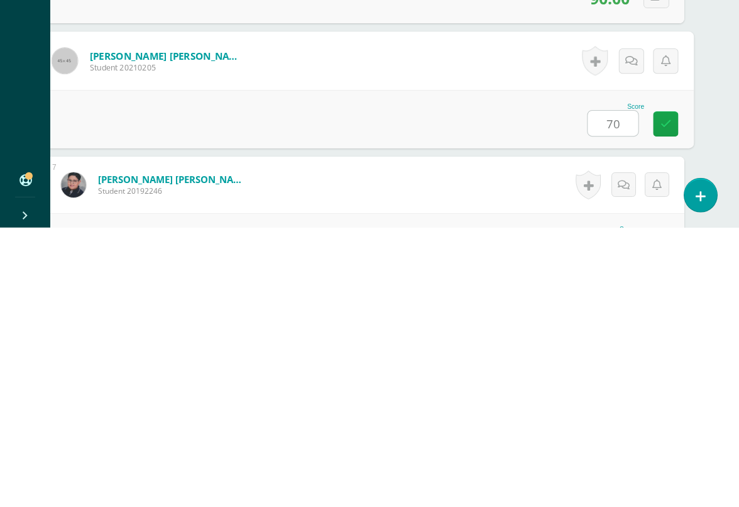
type input "70"
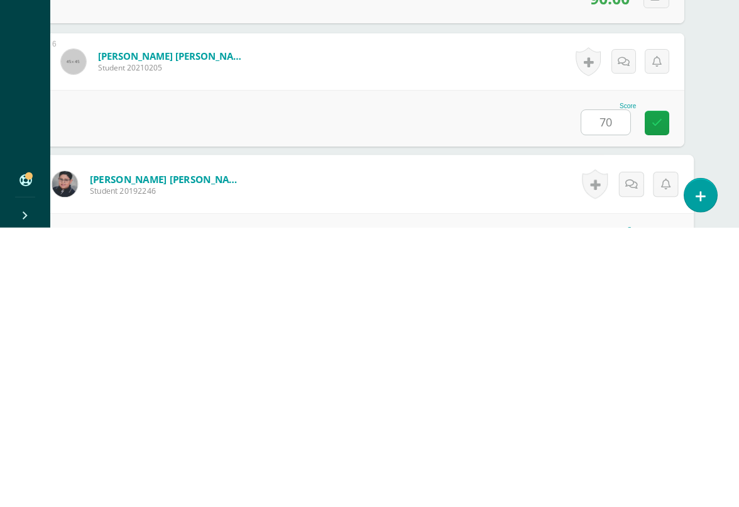
scroll to position [875, 30]
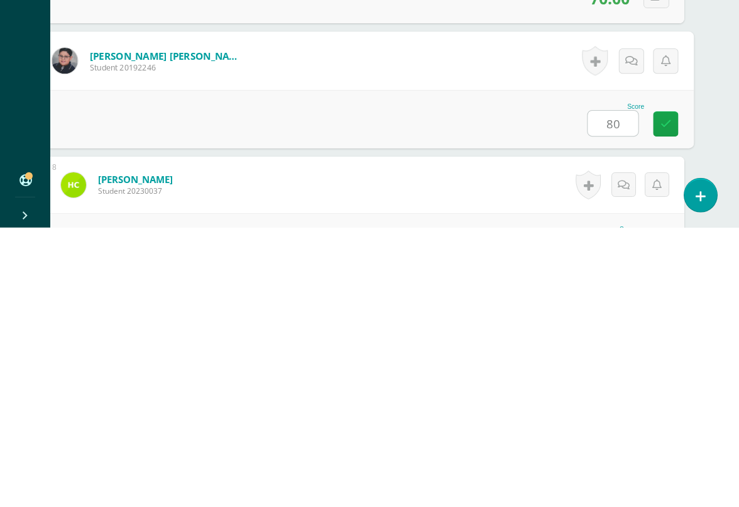
type input "80"
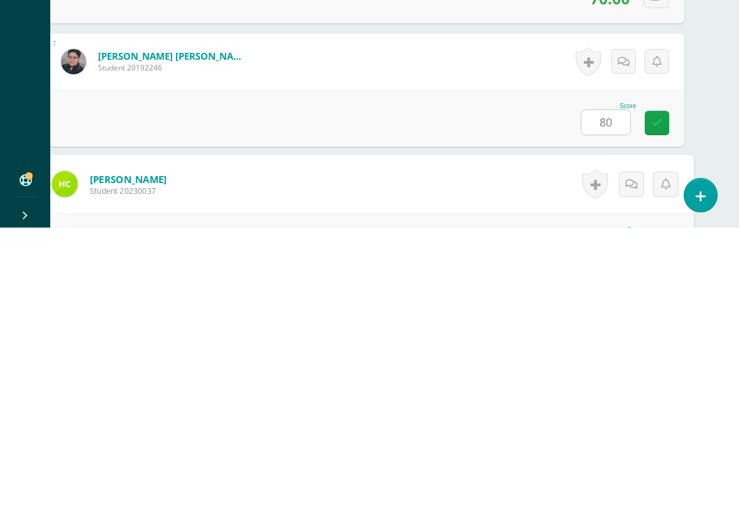
scroll to position [999, 30]
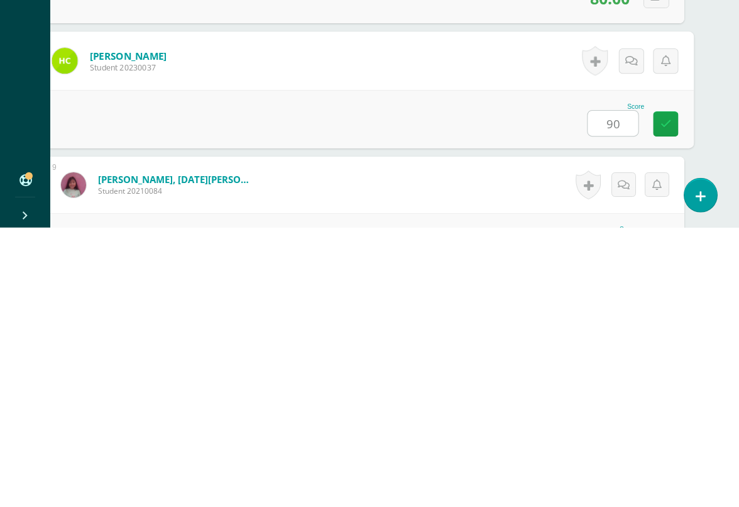
type input "90"
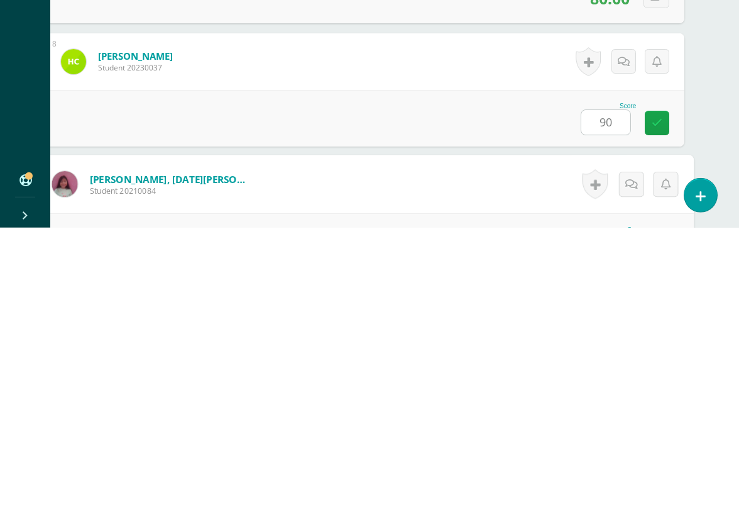
scroll to position [1122, 30]
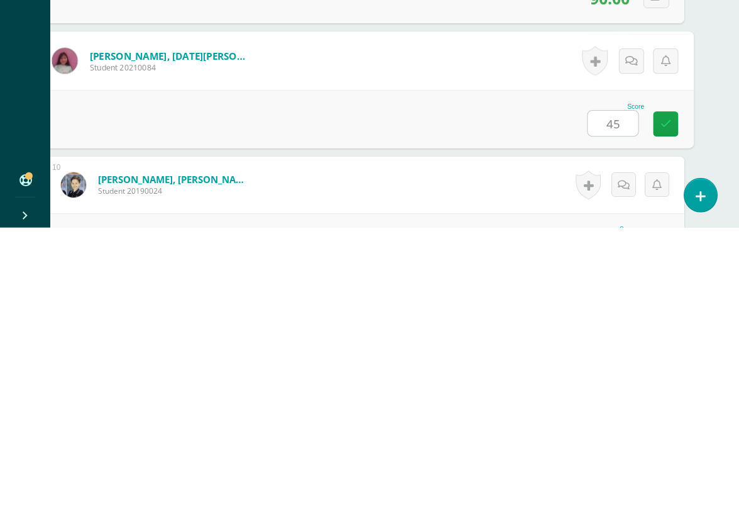
type input "45"
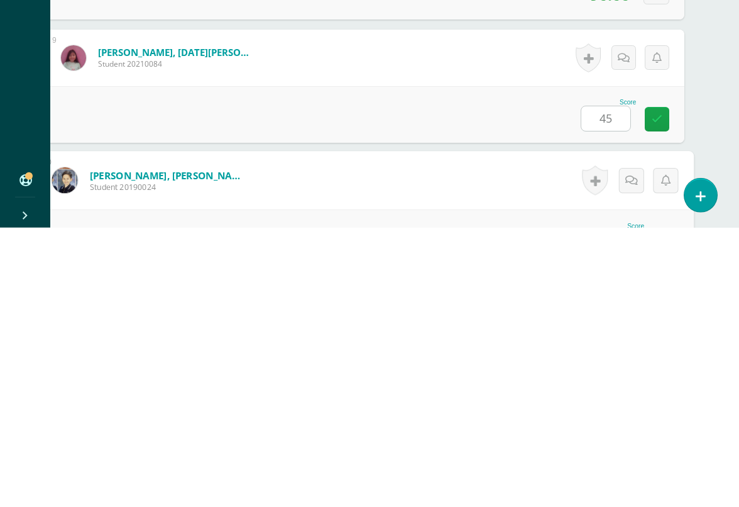
scroll to position [1245, 30]
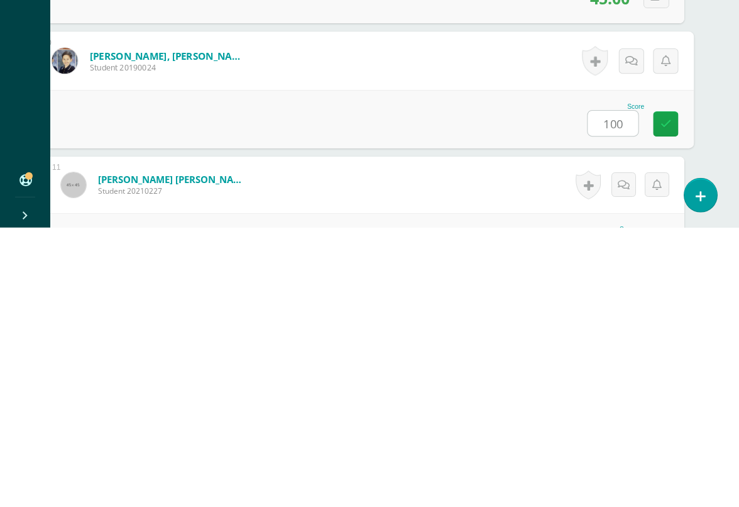
type input "100"
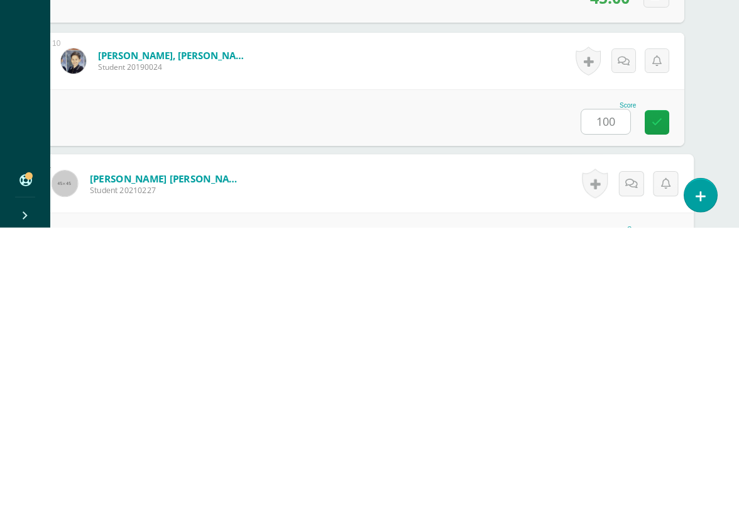
scroll to position [1368, 30]
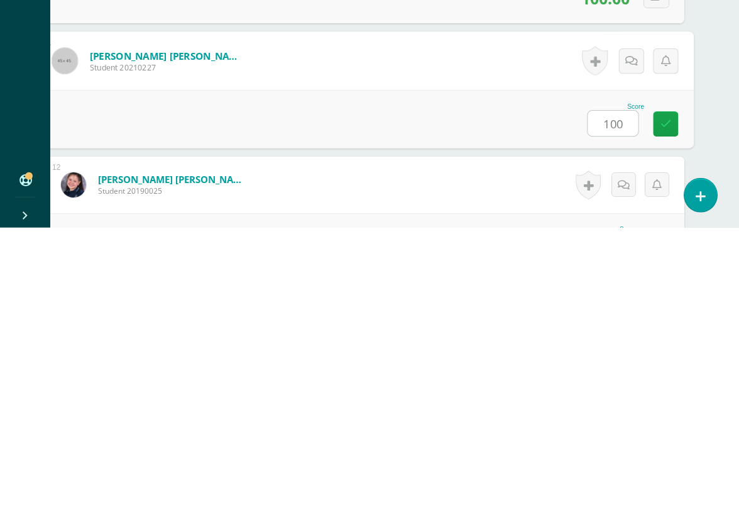
type input "100"
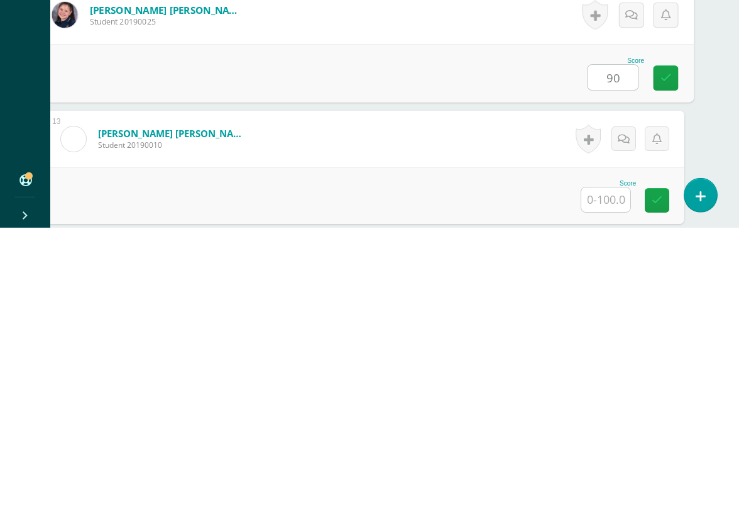
scroll to position [1542, 30]
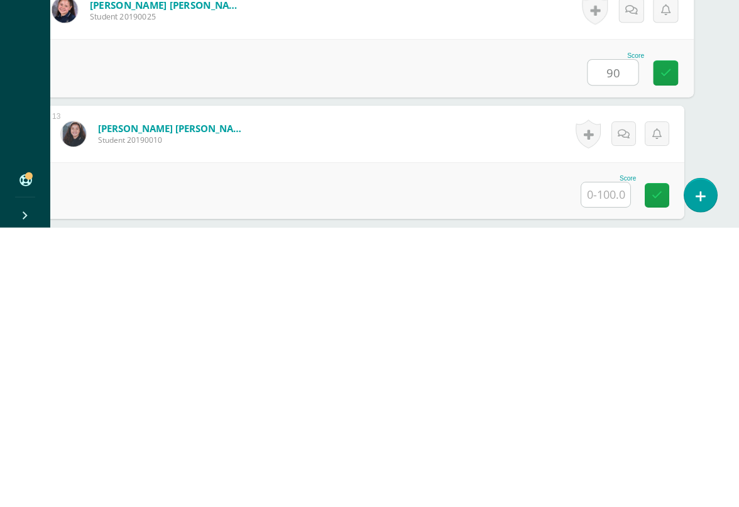
type input "90"
click at [606, 461] on input "text" at bounding box center [605, 473] width 49 height 25
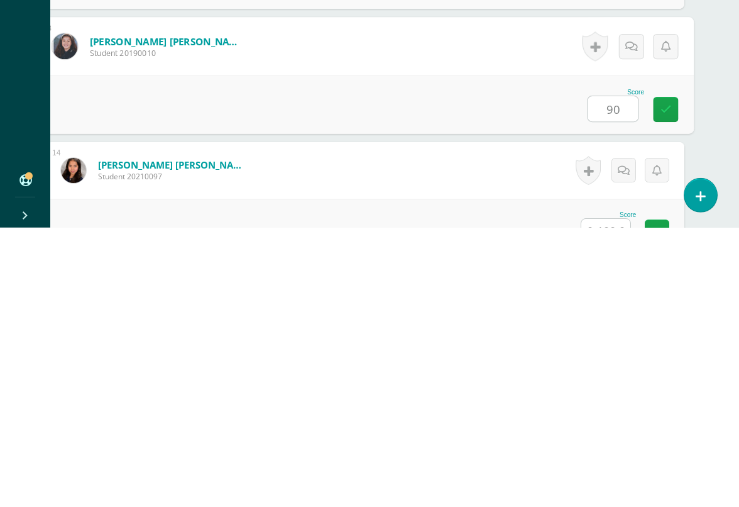
type input "90"
click at [608, 485] on input "text" at bounding box center [605, 510] width 49 height 25
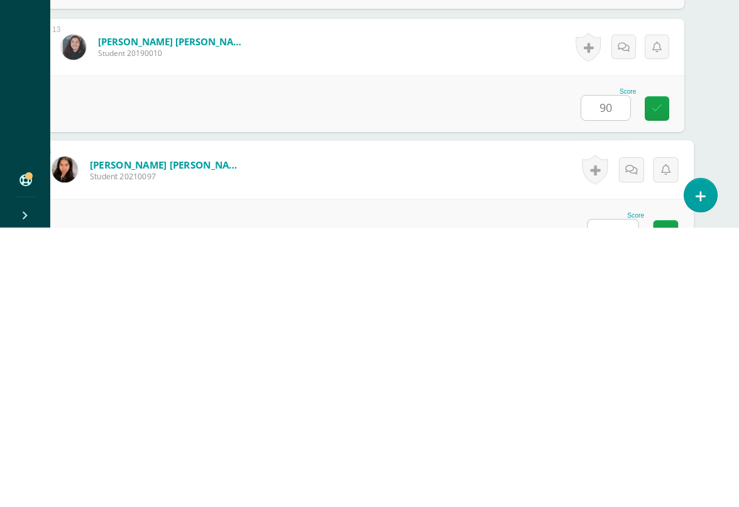
scroll to position [1738, 30]
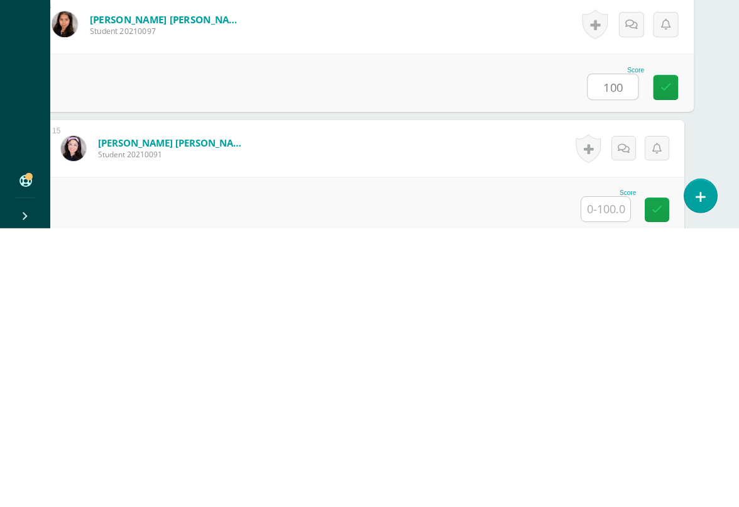
type input "100"
click at [610, 475] on input "text" at bounding box center [605, 487] width 49 height 25
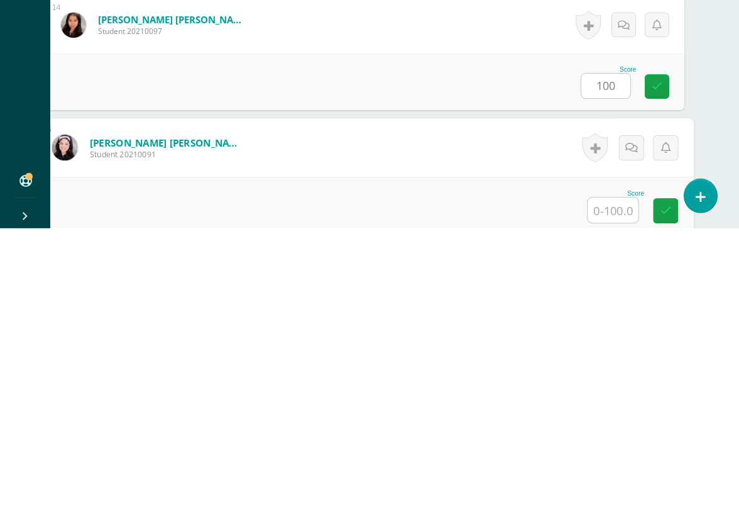
scroll to position [1861, 30]
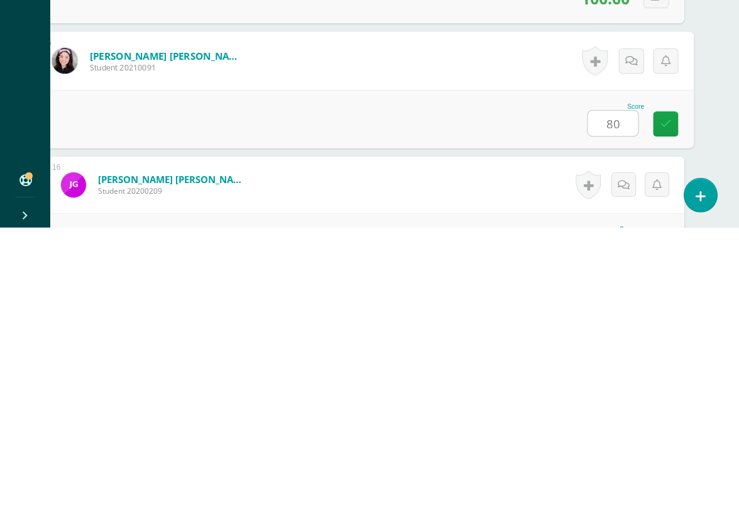
type input "80"
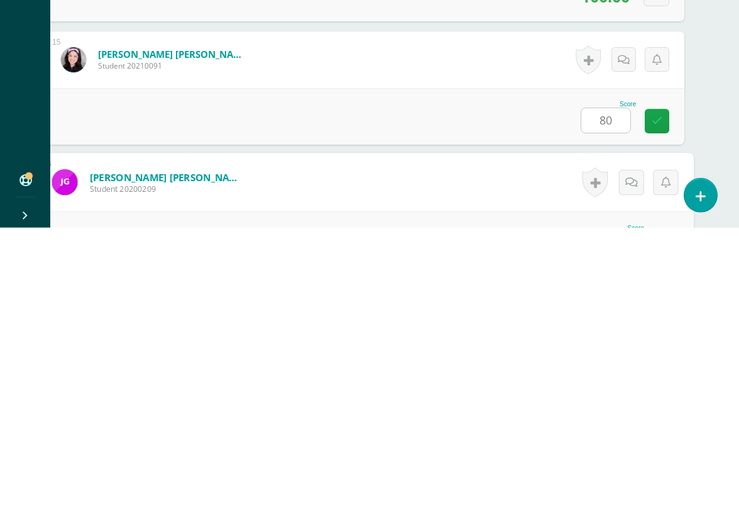
scroll to position [1984, 30]
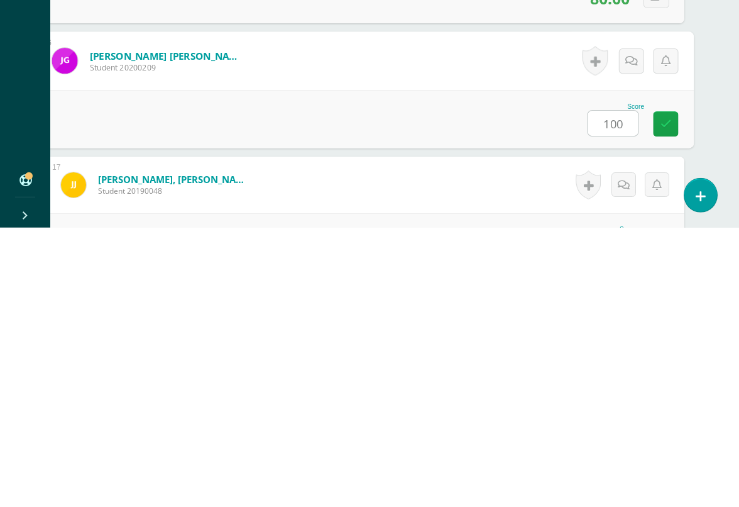
type input "100"
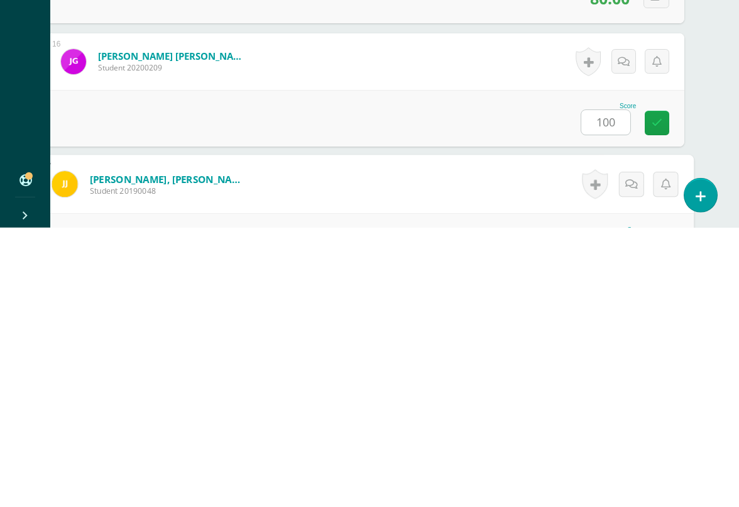
scroll to position [2107, 30]
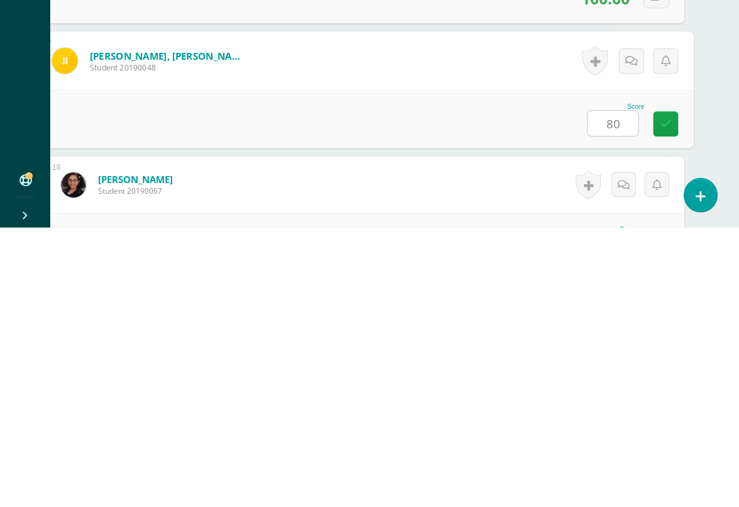
type input "80"
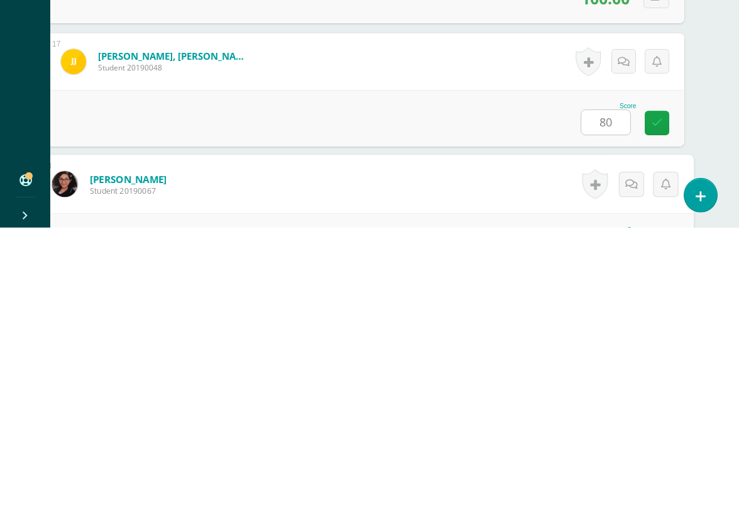
scroll to position [2230, 30]
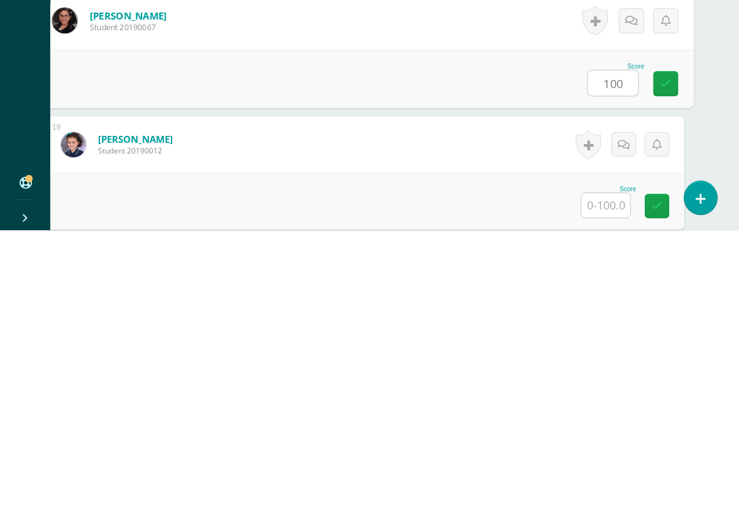
type input "100"
click at [608, 469] on input "text" at bounding box center [605, 481] width 49 height 25
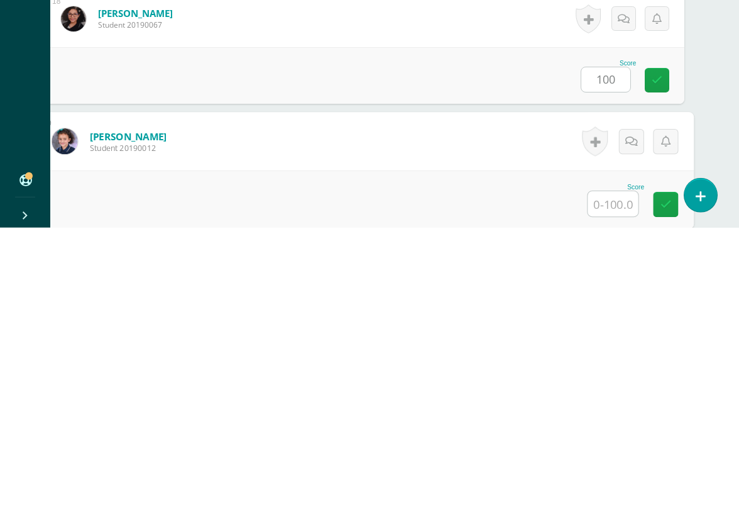
scroll to position [2354, 30]
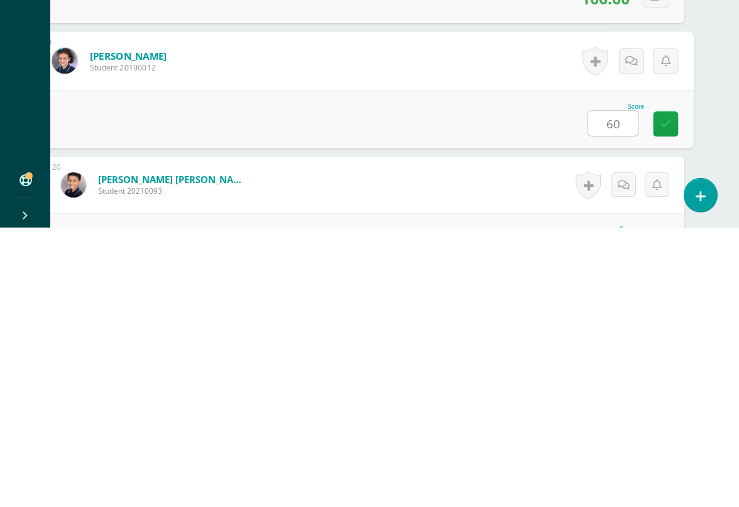
type input "60"
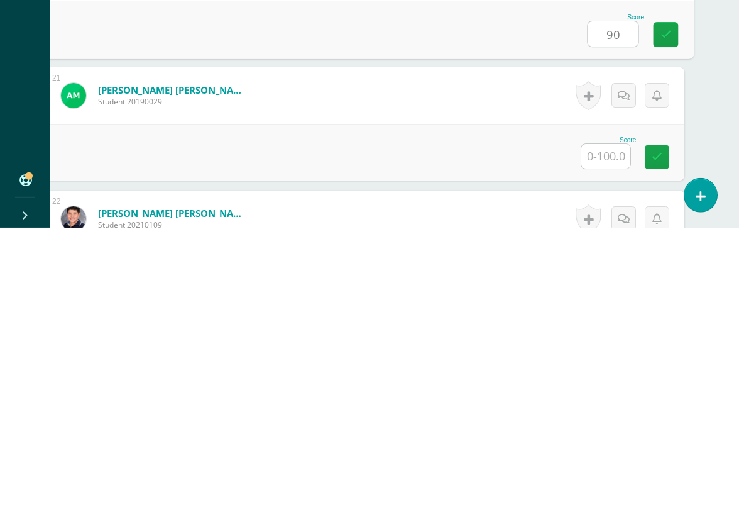
scroll to position [2567, 30]
type input "90"
click at [608, 422] on input "text" at bounding box center [605, 434] width 49 height 25
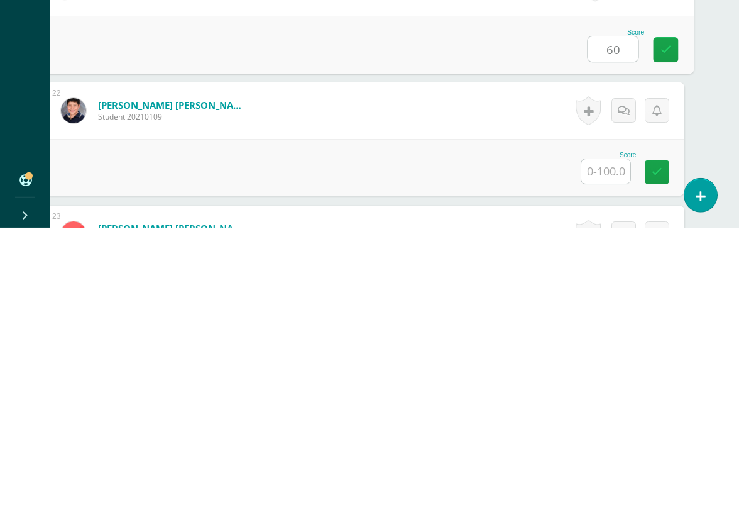
scroll to position [2676, 30]
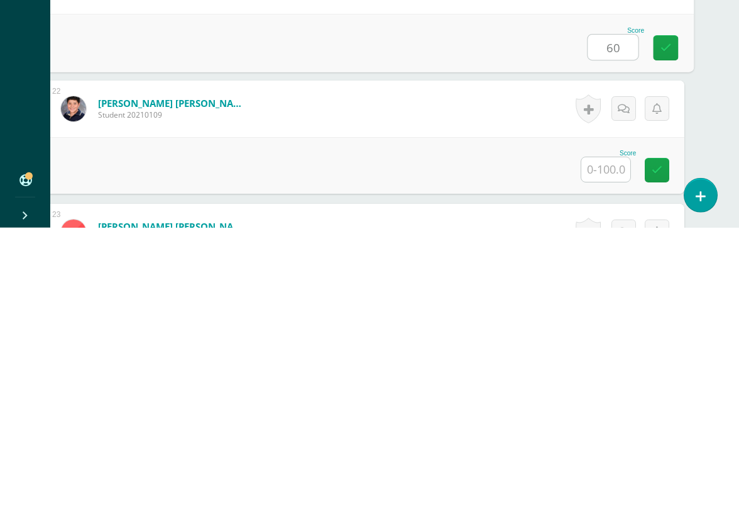
type input "60"
click at [612, 436] on input "text" at bounding box center [605, 448] width 49 height 25
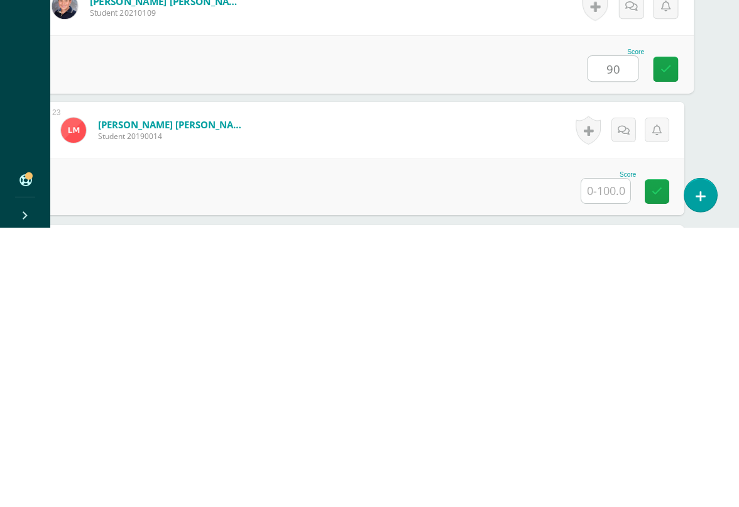
scroll to position [2778, 30]
type input "90"
click at [604, 457] on input "text" at bounding box center [605, 469] width 49 height 25
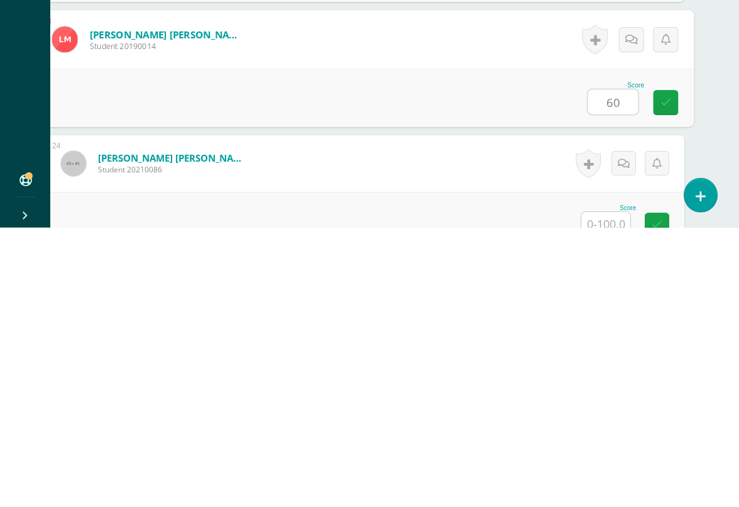
type input "60"
click at [601, 485] on input "text" at bounding box center [605, 503] width 49 height 25
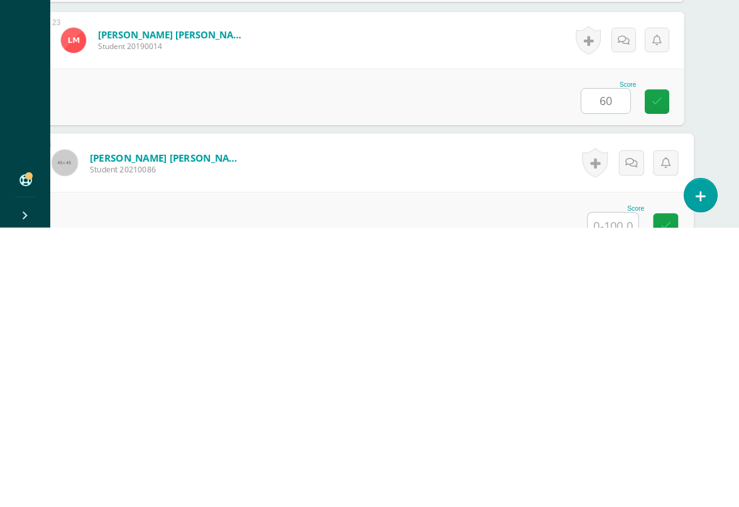
scroll to position [2970, 30]
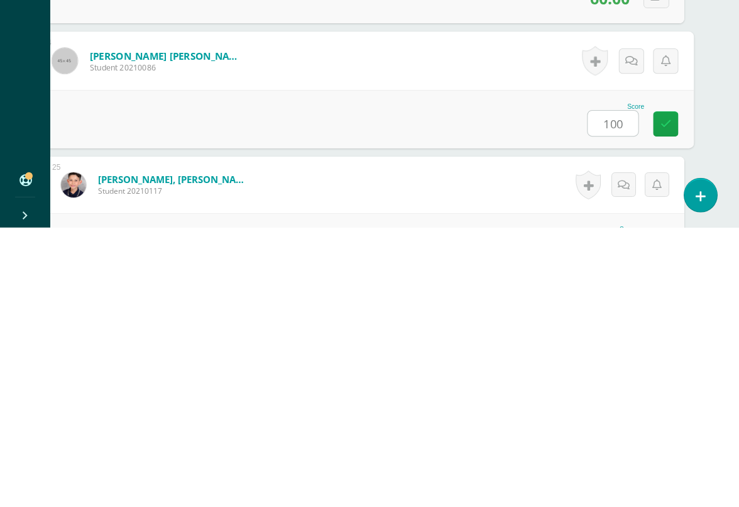
type input "100"
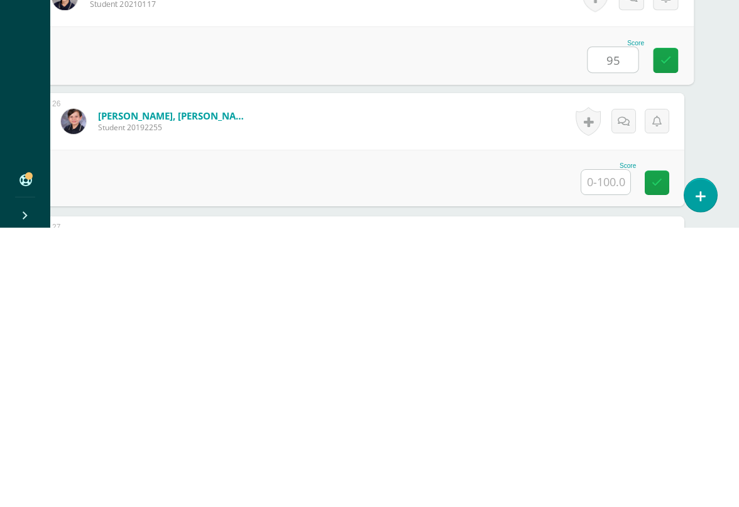
scroll to position [3158, 30]
type input "95"
click at [610, 447] on input "text" at bounding box center [605, 459] width 49 height 25
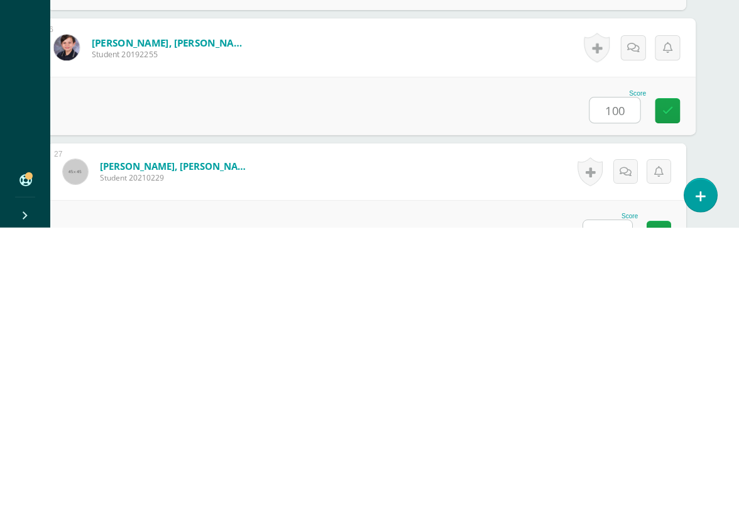
type input "100"
click at [613, 485] on input "text" at bounding box center [607, 511] width 49 height 25
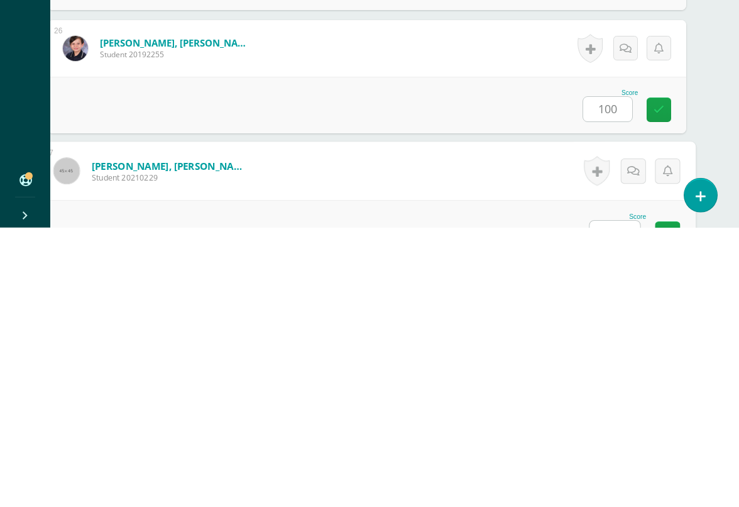
scroll to position [3339, 30]
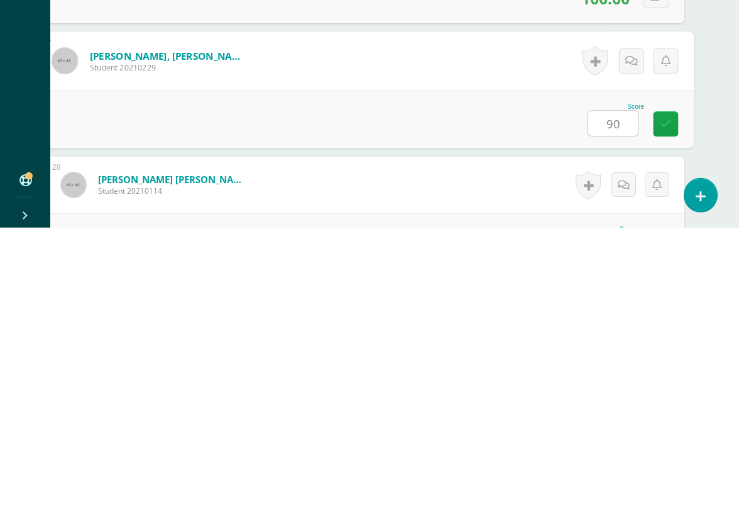
type input "90"
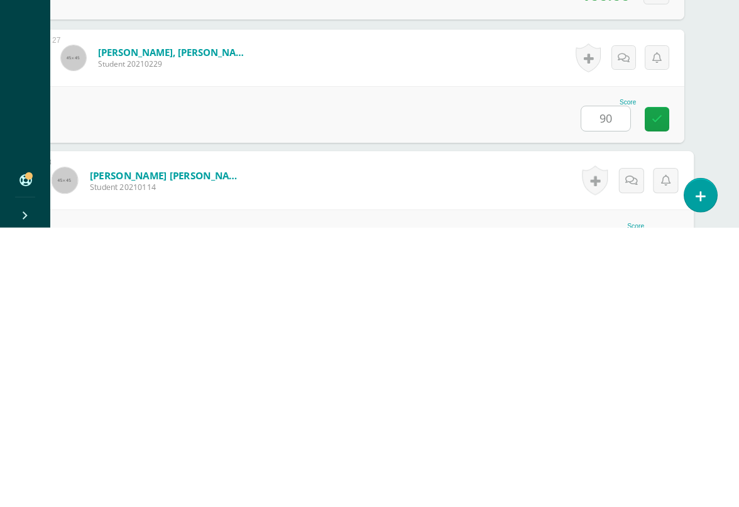
scroll to position [3462, 30]
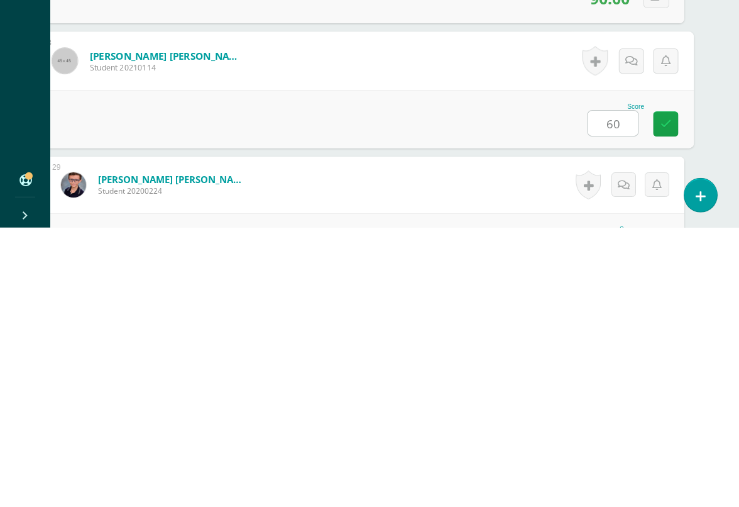
type input "60"
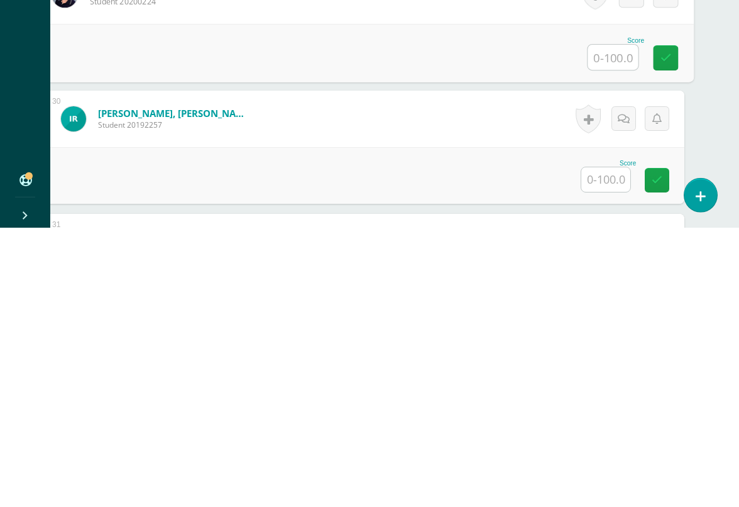
scroll to position [3653, 30]
click at [603, 444] on input "text" at bounding box center [605, 456] width 49 height 25
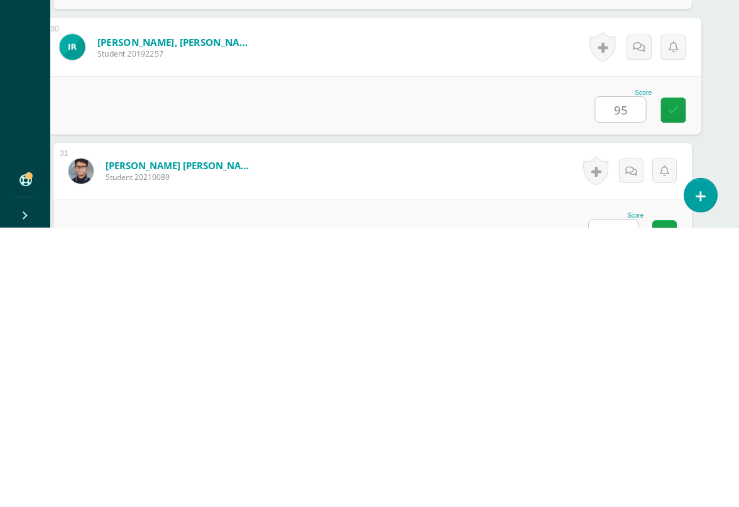
type input "95"
click at [627, 485] on input "text" at bounding box center [613, 510] width 49 height 25
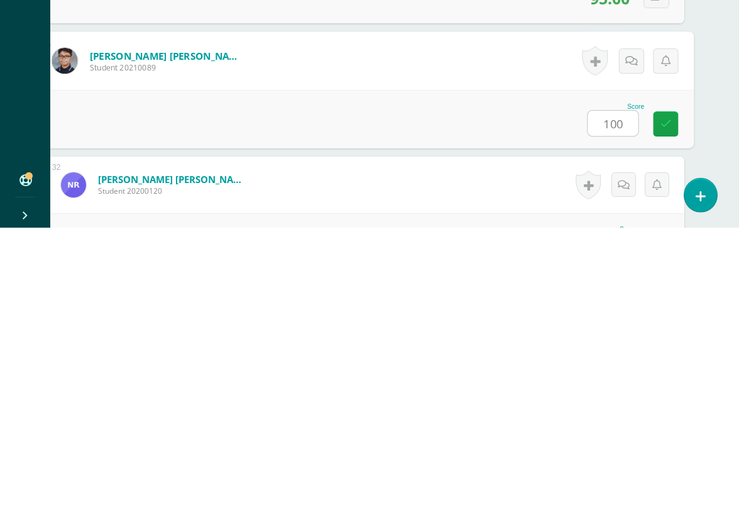
type input "100"
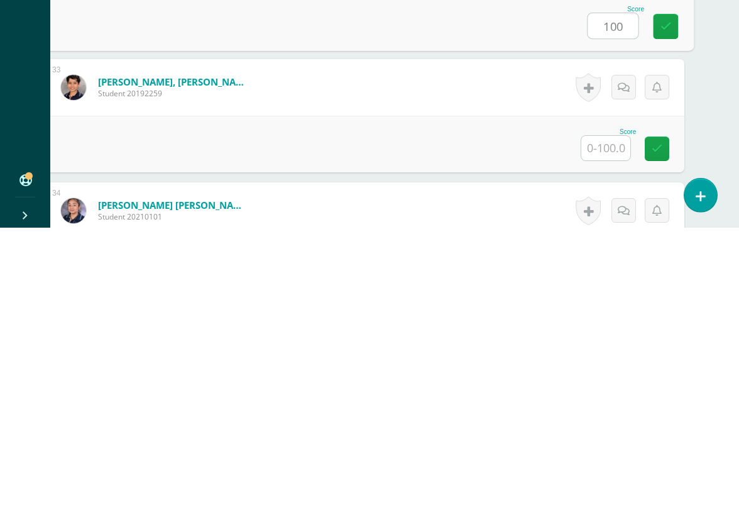
scroll to position [4054, 30]
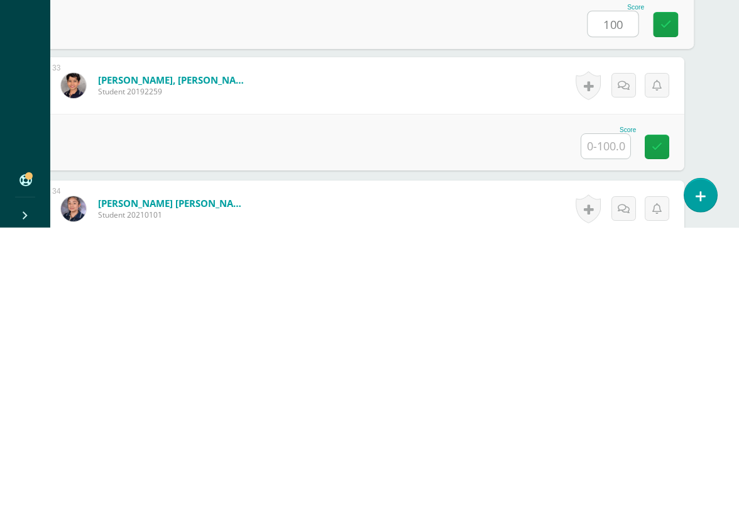
type input "100"
click at [599, 413] on input "text" at bounding box center [605, 425] width 49 height 25
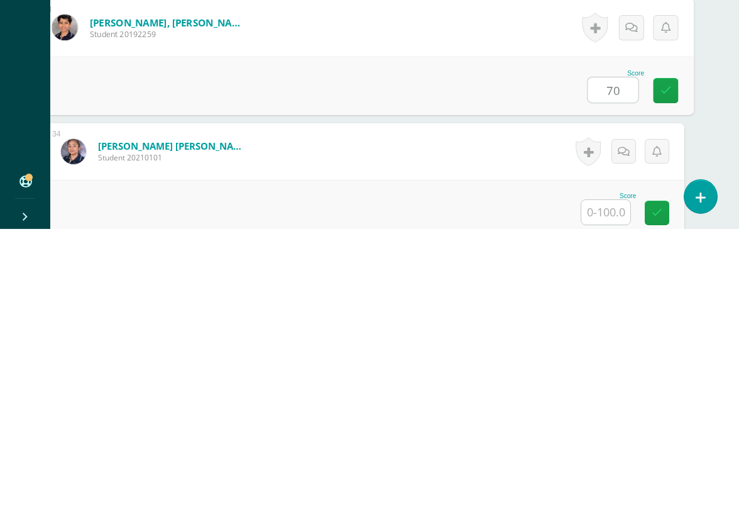
type input "70"
click at [601, 478] on input "text" at bounding box center [605, 490] width 49 height 25
type input "100"
click at [606, 479] on input "text" at bounding box center [605, 491] width 49 height 25
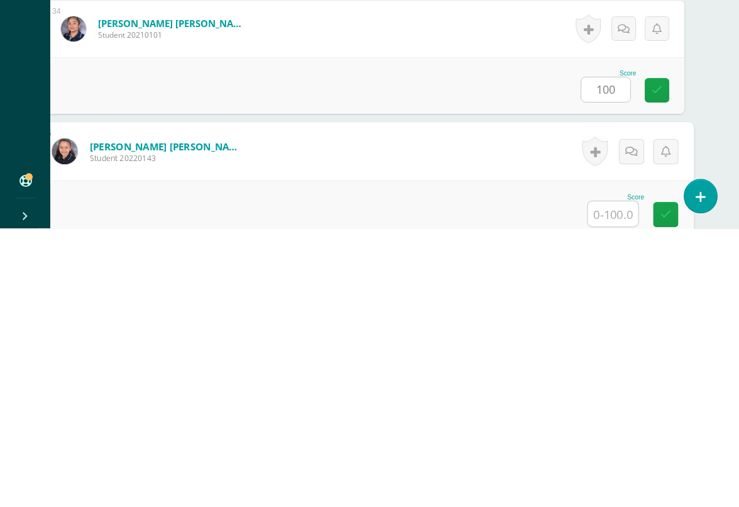
scroll to position [4325, 30]
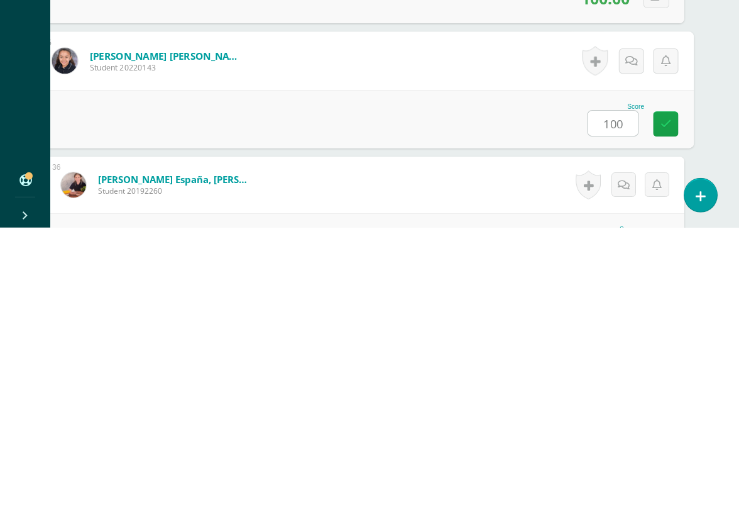
type input "100"
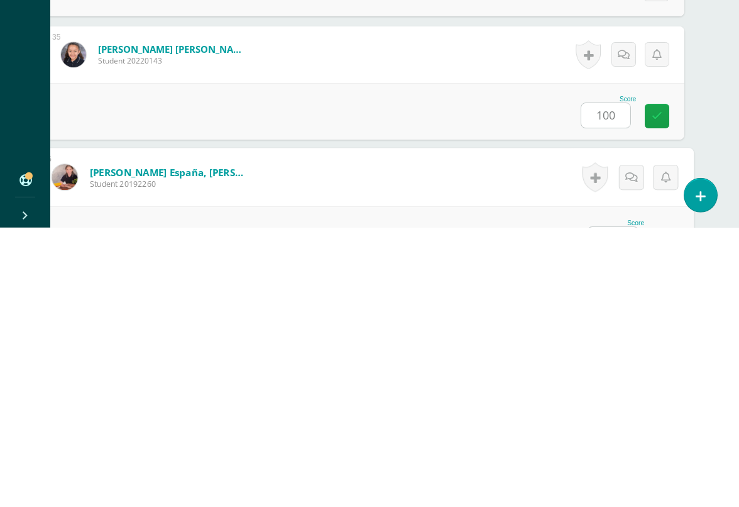
scroll to position [4448, 30]
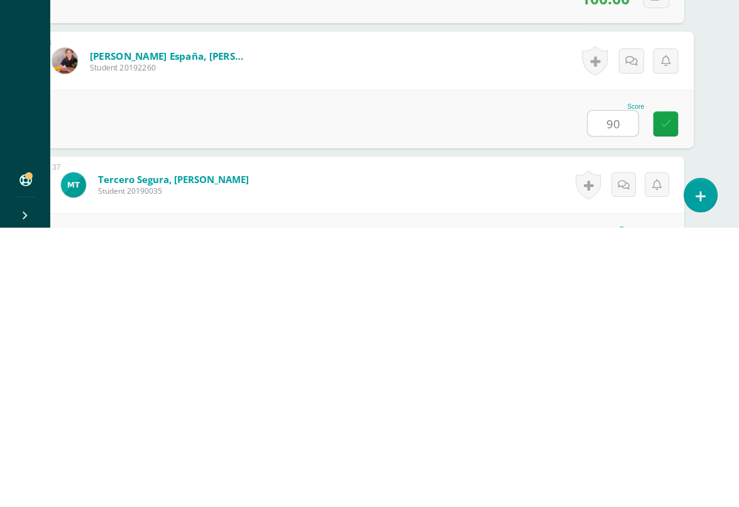
type input "9"
type input "100"
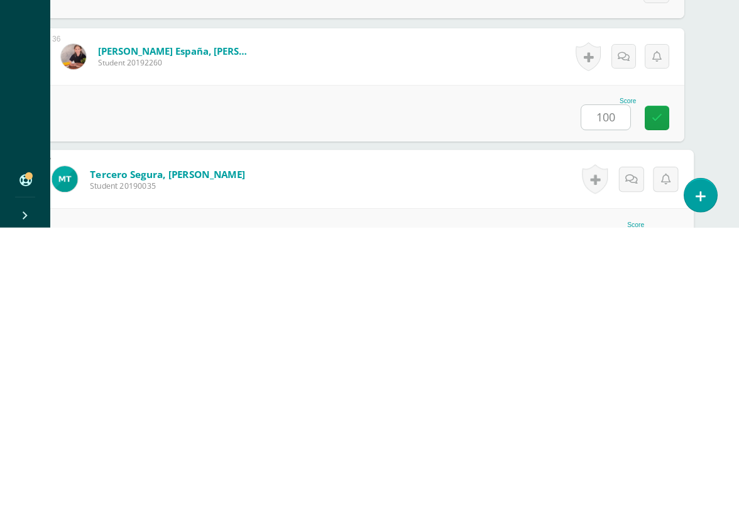
scroll to position [4571, 30]
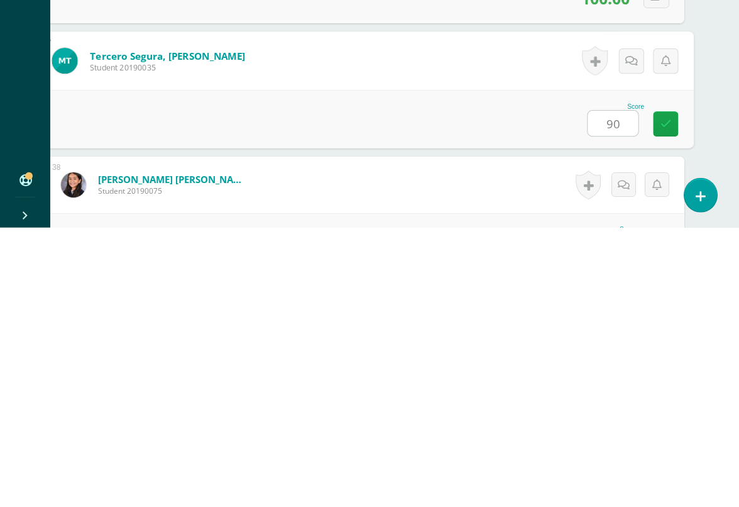
type input "90"
type input "100"
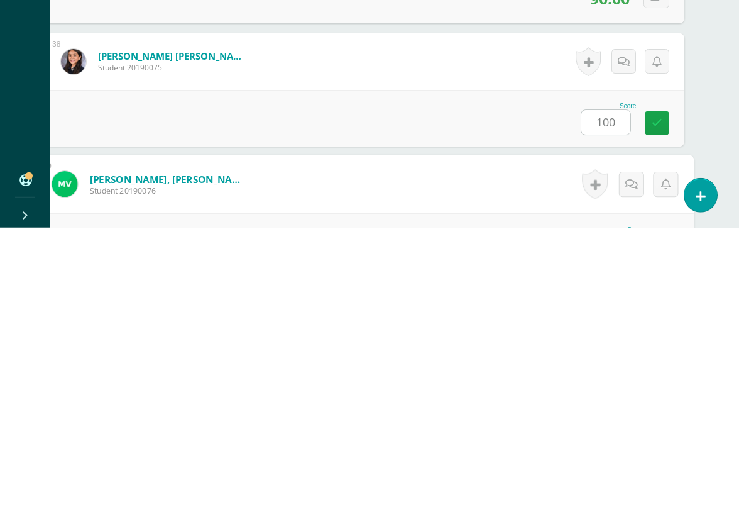
scroll to position [4838, 30]
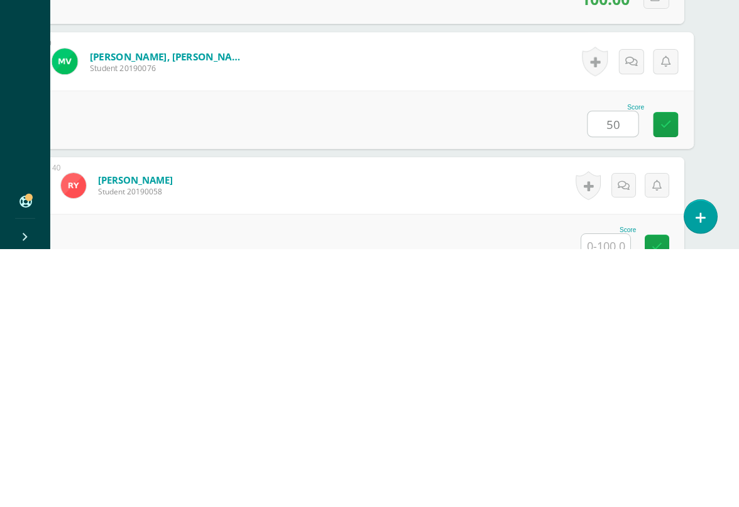
type input "50"
click at [610, 485] on input "text" at bounding box center [605, 503] width 49 height 25
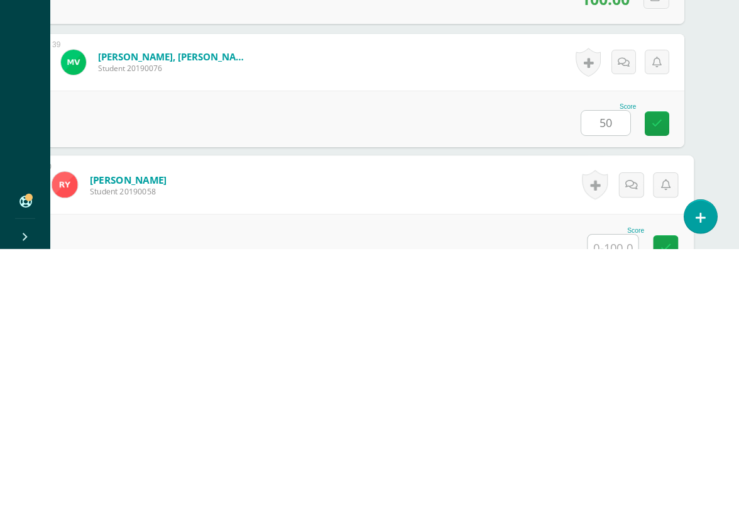
scroll to position [4961, 30]
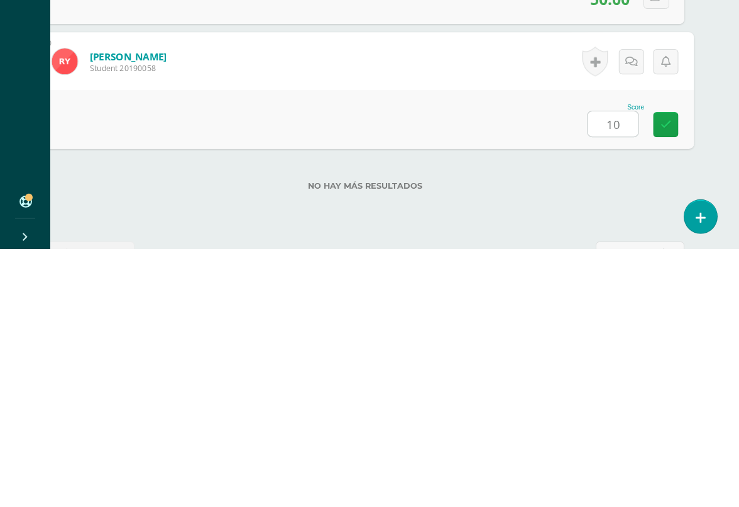
type input "100"
click at [671, 376] on icon at bounding box center [666, 381] width 11 height 11
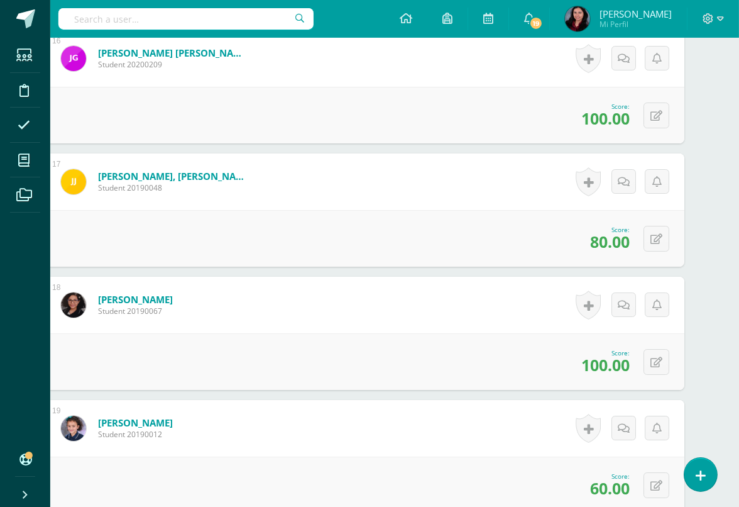
scroll to position [2264, 30]
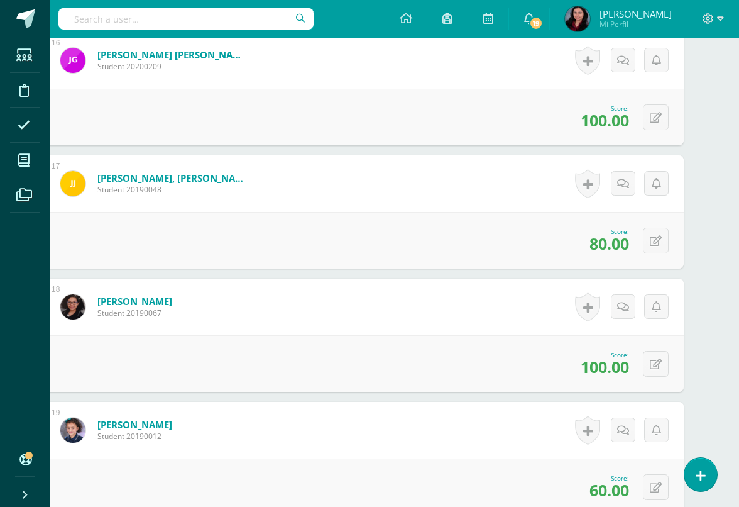
click at [38, 166] on link "My courses" at bounding box center [25, 160] width 30 height 35
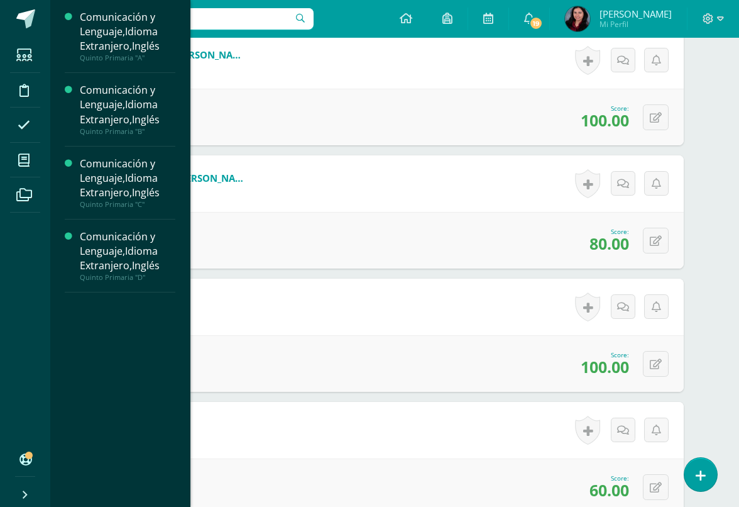
click at [29, 159] on icon at bounding box center [23, 160] width 11 height 13
click at [162, 48] on div "Comunicación y Lenguaje,Idioma Extranjero,Inglés" at bounding box center [128, 31] width 96 height 43
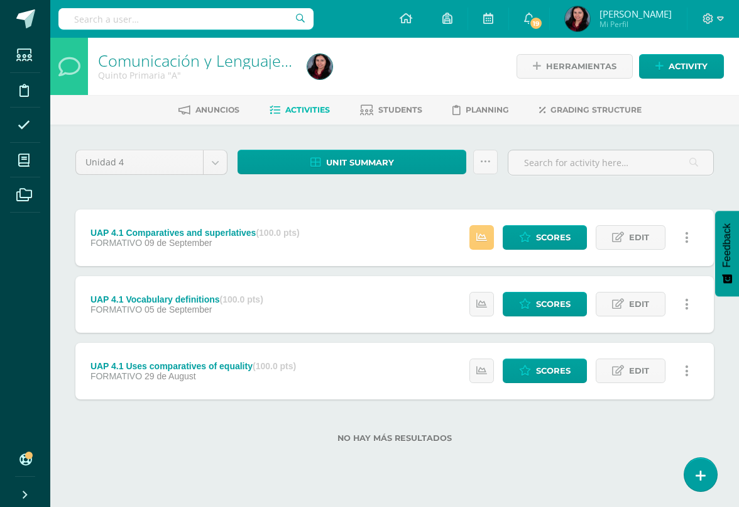
click at [480, 247] on link at bounding box center [481, 237] width 25 height 25
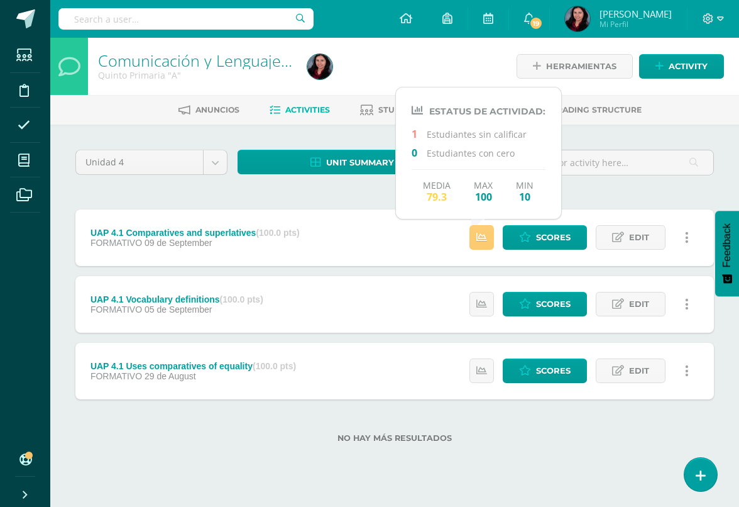
click at [30, 171] on span at bounding box center [24, 160] width 28 height 28
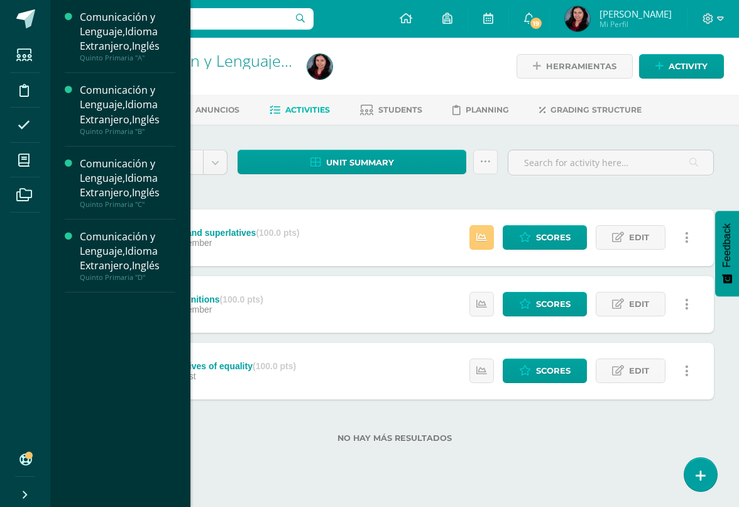
click at [33, 158] on span at bounding box center [24, 160] width 28 height 28
click at [162, 121] on div "Comunicación y Lenguaje,Idioma Extranjero,Inglés" at bounding box center [128, 104] width 96 height 43
click at [122, 197] on div "Comunicación y Lenguaje,Idioma Extranjero,Inglés" at bounding box center [128, 177] width 96 height 43
click at [143, 167] on div "Comunicación y Lenguaje,Idioma Extranjero,Inglés" at bounding box center [128, 177] width 96 height 43
click at [109, 204] on div "Quinto Primaria "C"" at bounding box center [128, 204] width 96 height 9
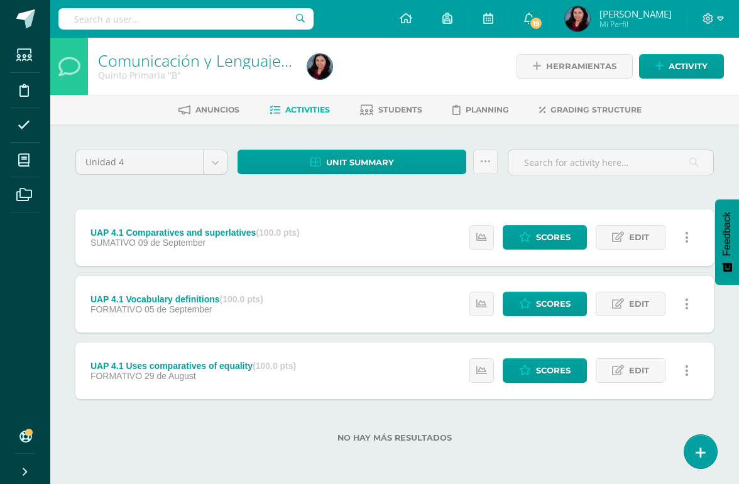
click at [30, 166] on span at bounding box center [24, 160] width 28 height 28
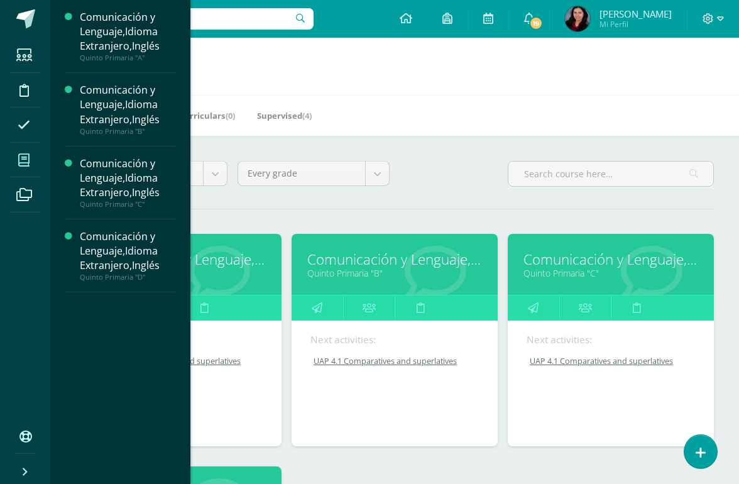
click at [601, 279] on link "Quinto Primaria "C"" at bounding box center [611, 273] width 175 height 12
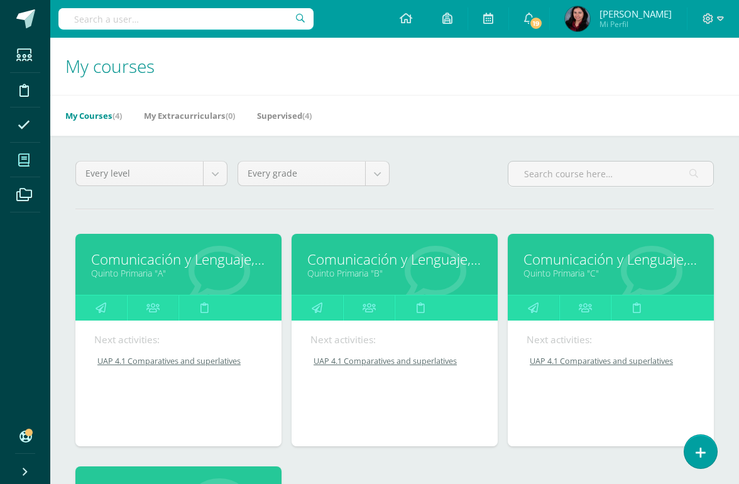
click at [579, 277] on link "Quinto Primaria "C"" at bounding box center [611, 273] width 175 height 12
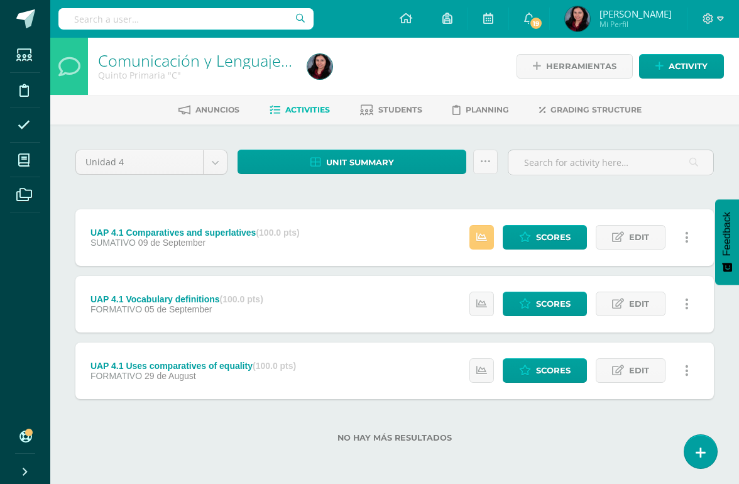
click at [479, 233] on icon at bounding box center [481, 237] width 11 height 11
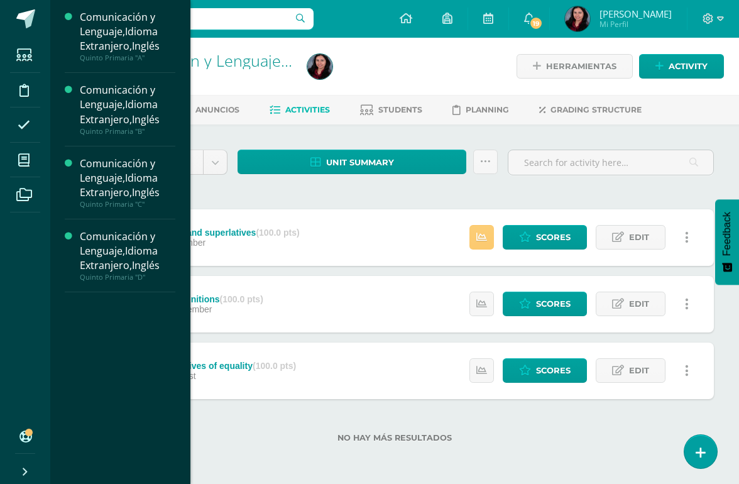
click at [40, 158] on link "My courses" at bounding box center [25, 160] width 30 height 35
click at [30, 166] on span at bounding box center [24, 160] width 28 height 28
click at [138, 265] on div "Comunicación y Lenguaje,Idioma Extranjero,Inglés" at bounding box center [128, 250] width 96 height 43
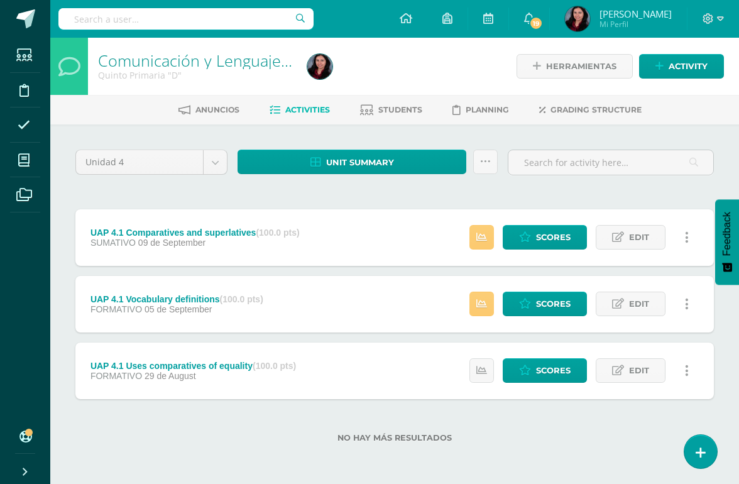
click at [480, 305] on icon at bounding box center [481, 304] width 11 height 11
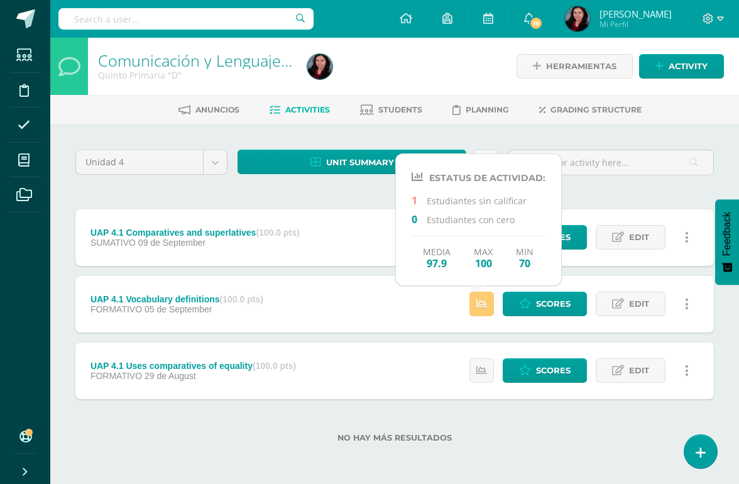
click at [572, 439] on label "No hay más resultados" at bounding box center [394, 437] width 639 height 9
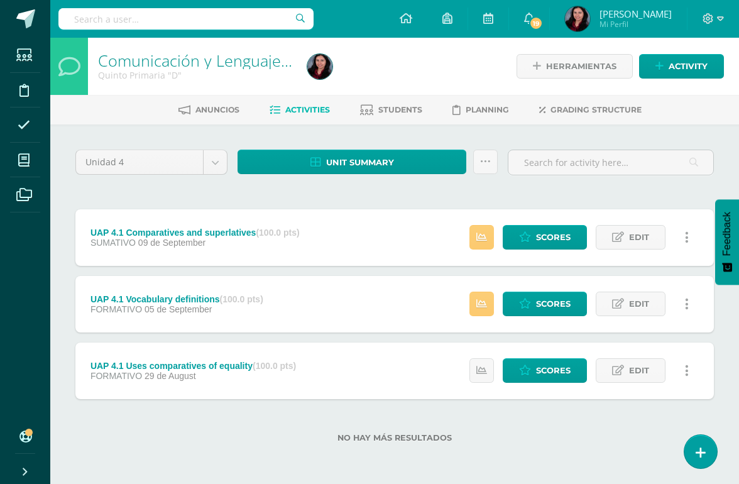
click at [481, 238] on icon at bounding box center [481, 237] width 11 height 11
